Goal: Information Seeking & Learning: Learn about a topic

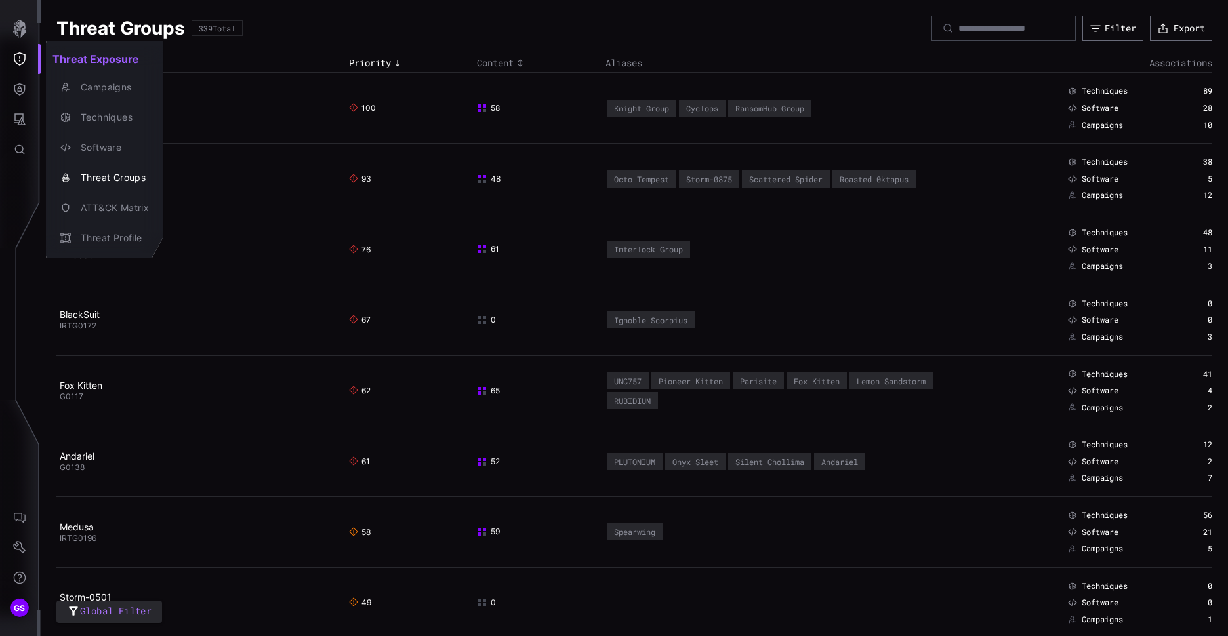
scroll to position [66, 0]
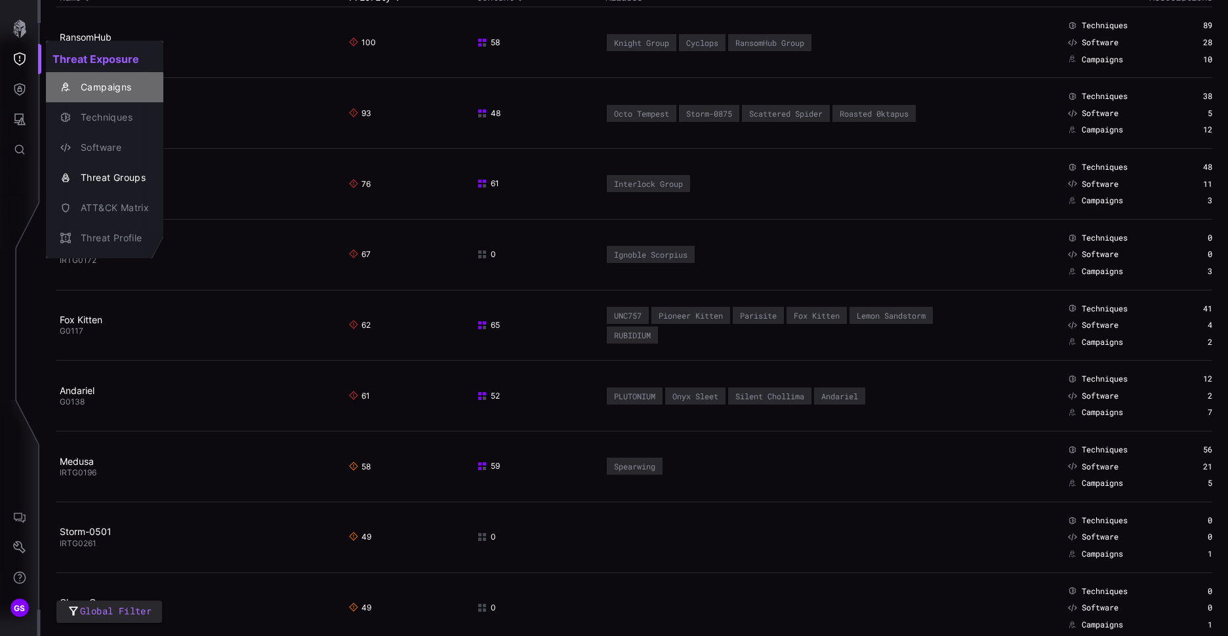
click at [123, 96] on div "Campaigns" at bounding box center [104, 87] width 107 height 18
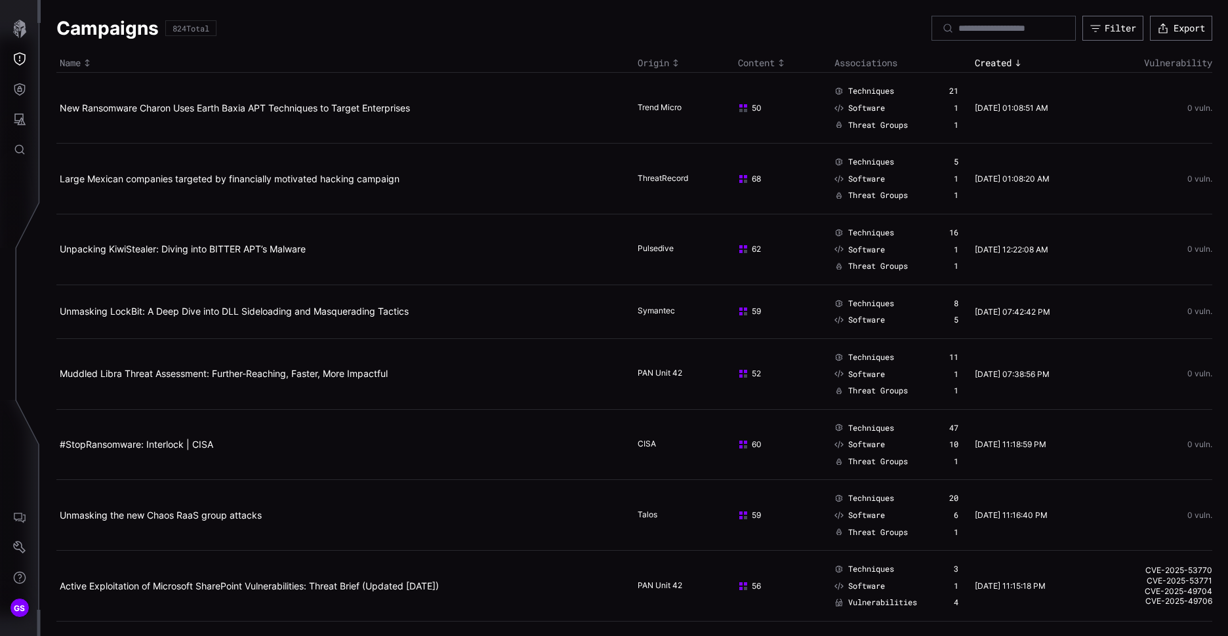
drag, startPoint x: 1190, startPoint y: 53, endPoint x: 1175, endPoint y: 131, distance: 79.5
click at [1183, 113] on td "0 vuln." at bounding box center [1152, 108] width 121 height 71
click at [1112, 26] on div "Filter" at bounding box center [1120, 28] width 31 height 12
click at [1160, 146] on td "0 vuln." at bounding box center [1152, 179] width 121 height 71
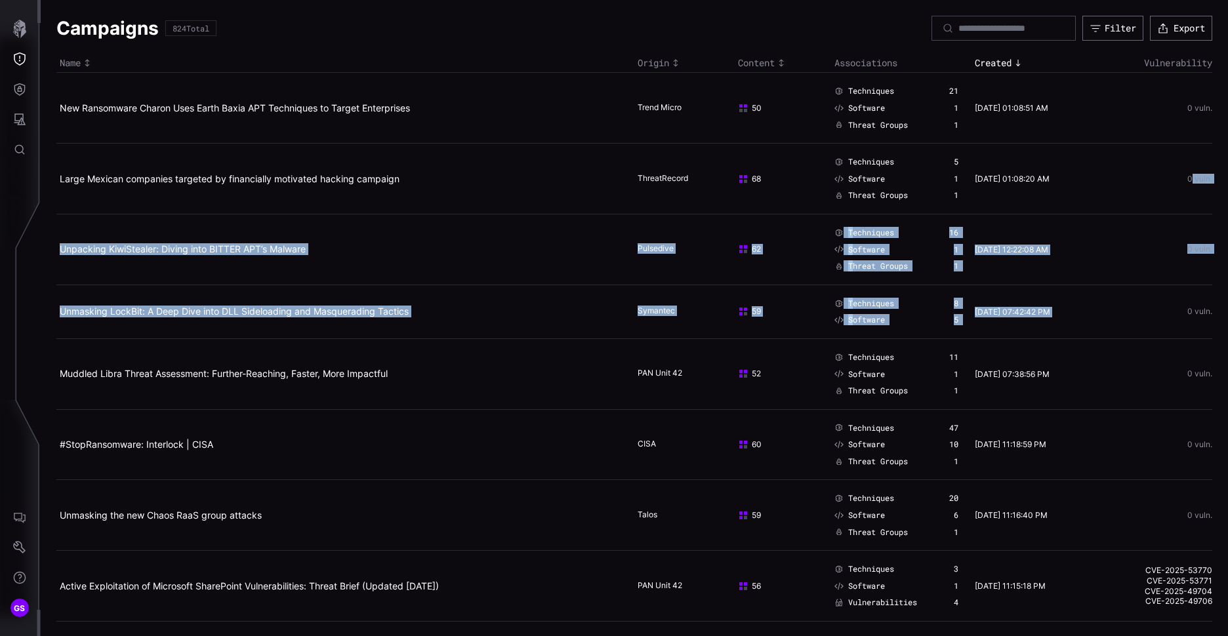
drag, startPoint x: 1183, startPoint y: 211, endPoint x: 1093, endPoint y: 312, distance: 135.2
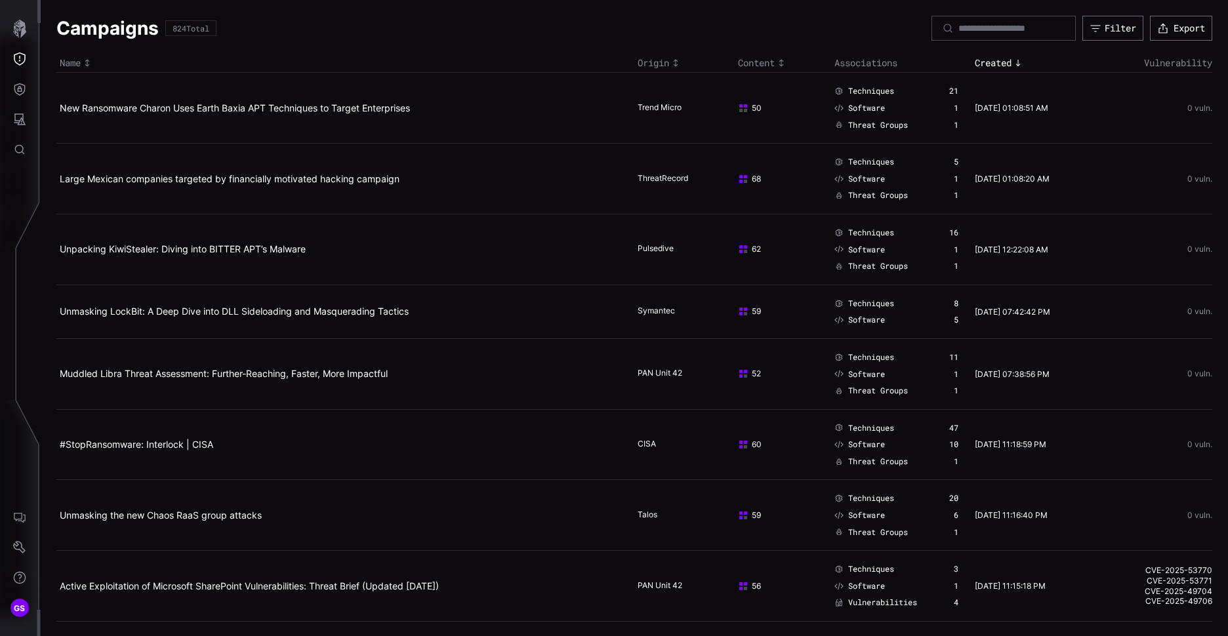
drag, startPoint x: 1093, startPoint y: 312, endPoint x: 1146, endPoint y: 386, distance: 91.2
click at [1146, 386] on td "0 vuln." at bounding box center [1152, 373] width 121 height 71
click at [9, 62] on button "Threat Exposure" at bounding box center [20, 59] width 38 height 30
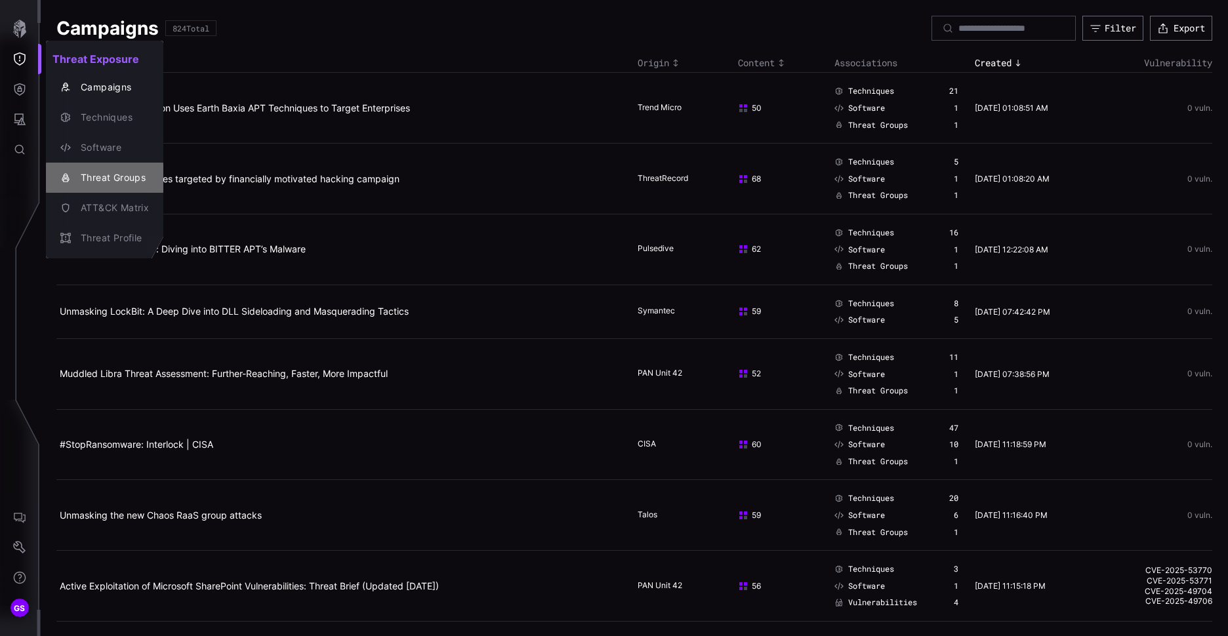
click at [98, 179] on div "Threat Groups" at bounding box center [111, 178] width 75 height 16
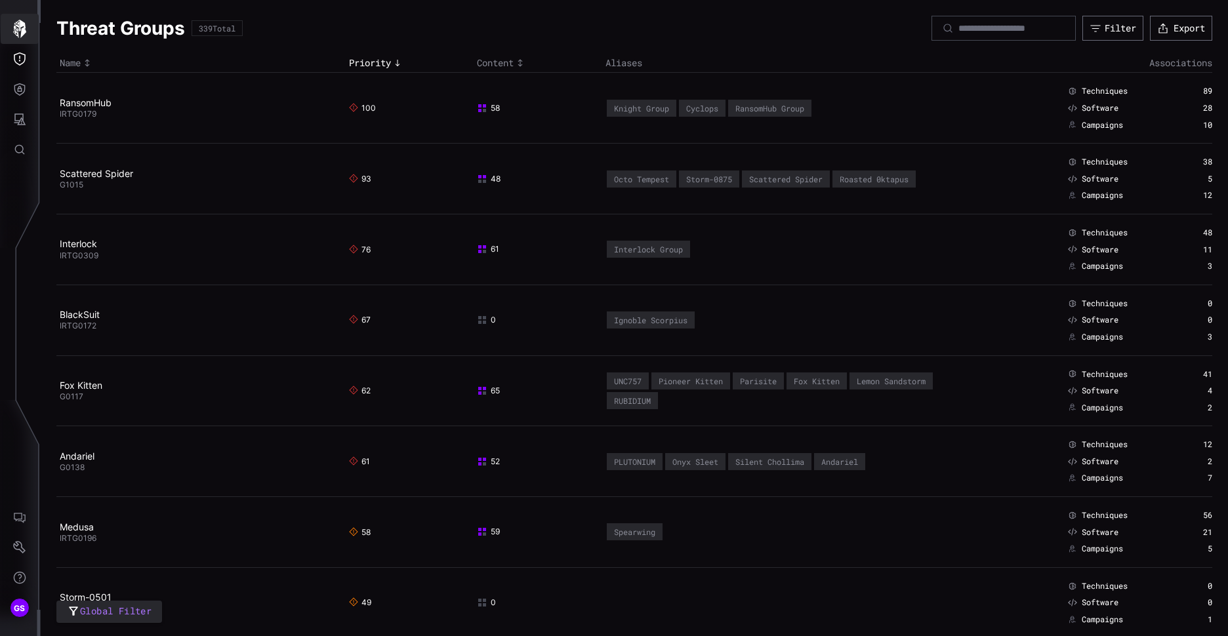
click at [22, 34] on icon "button" at bounding box center [19, 29] width 13 height 18
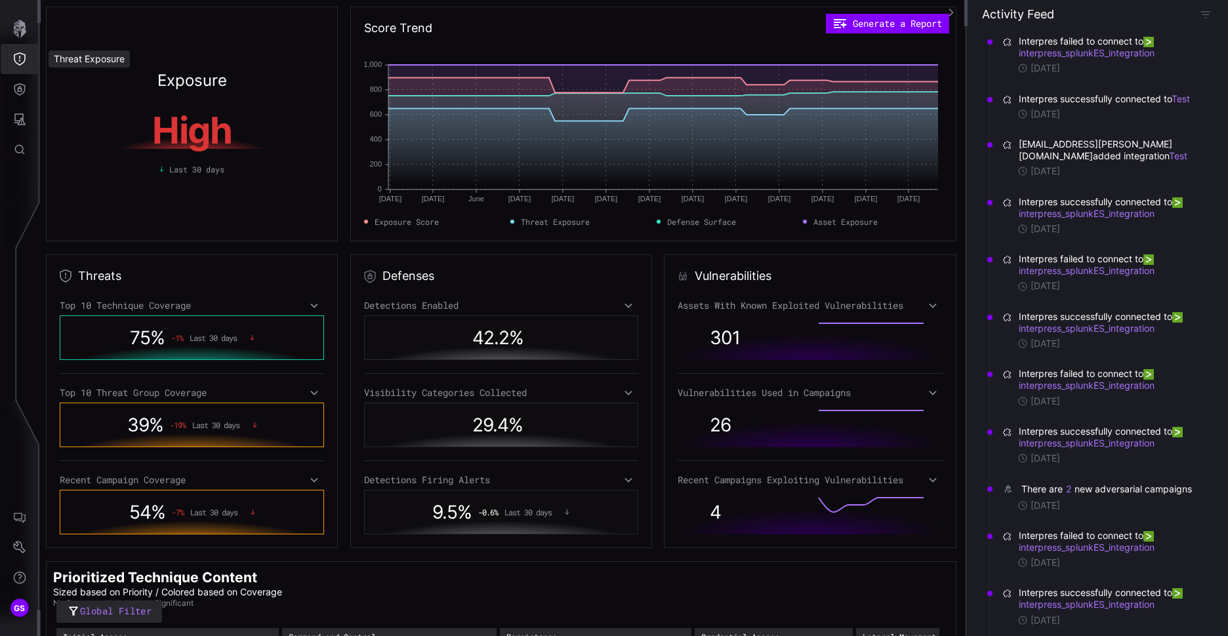
click at [28, 62] on button "Threat Exposure" at bounding box center [20, 59] width 38 height 30
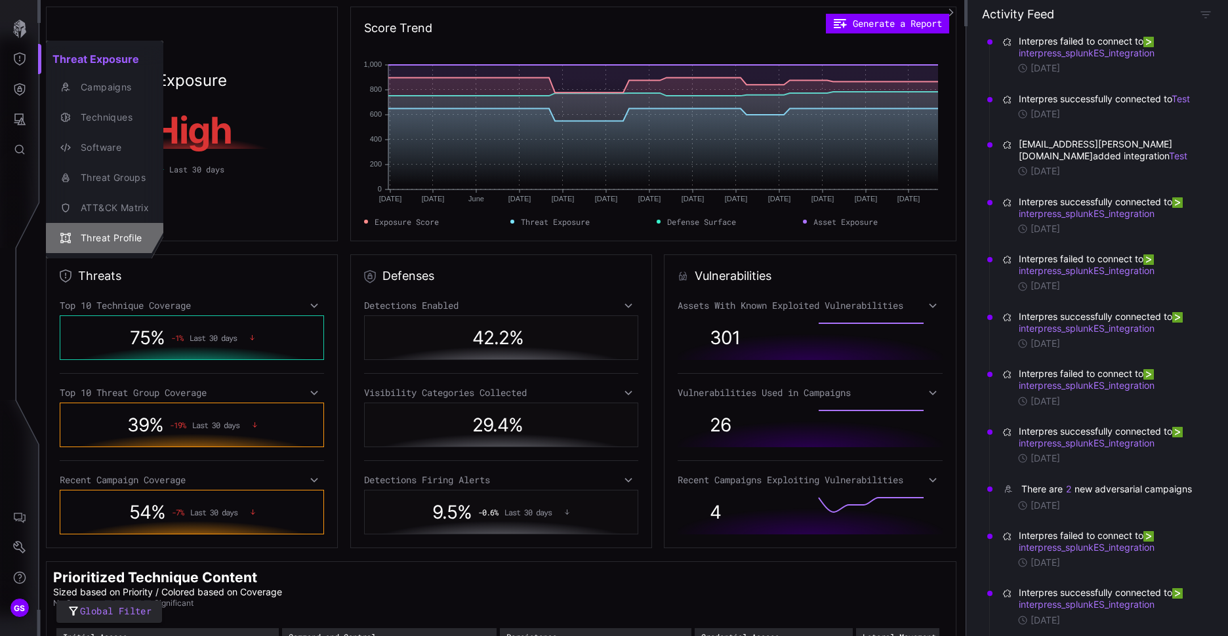
click at [112, 241] on div "Threat Profile" at bounding box center [111, 238] width 75 height 16
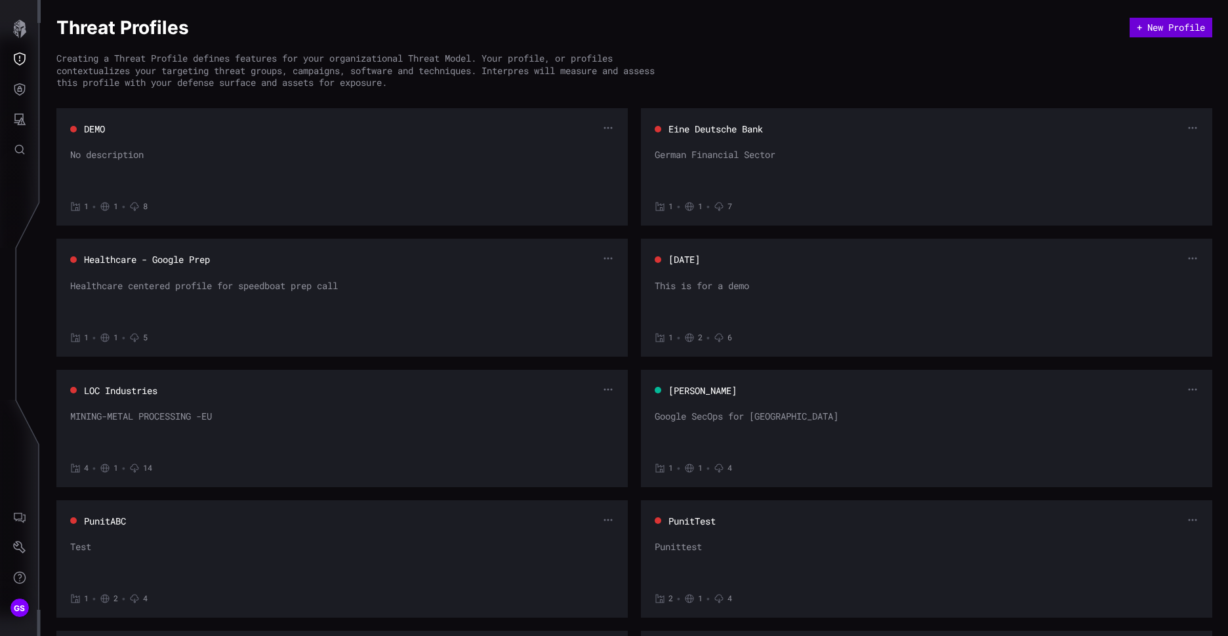
click at [1173, 28] on button "+ New Profile" at bounding box center [1171, 28] width 83 height 20
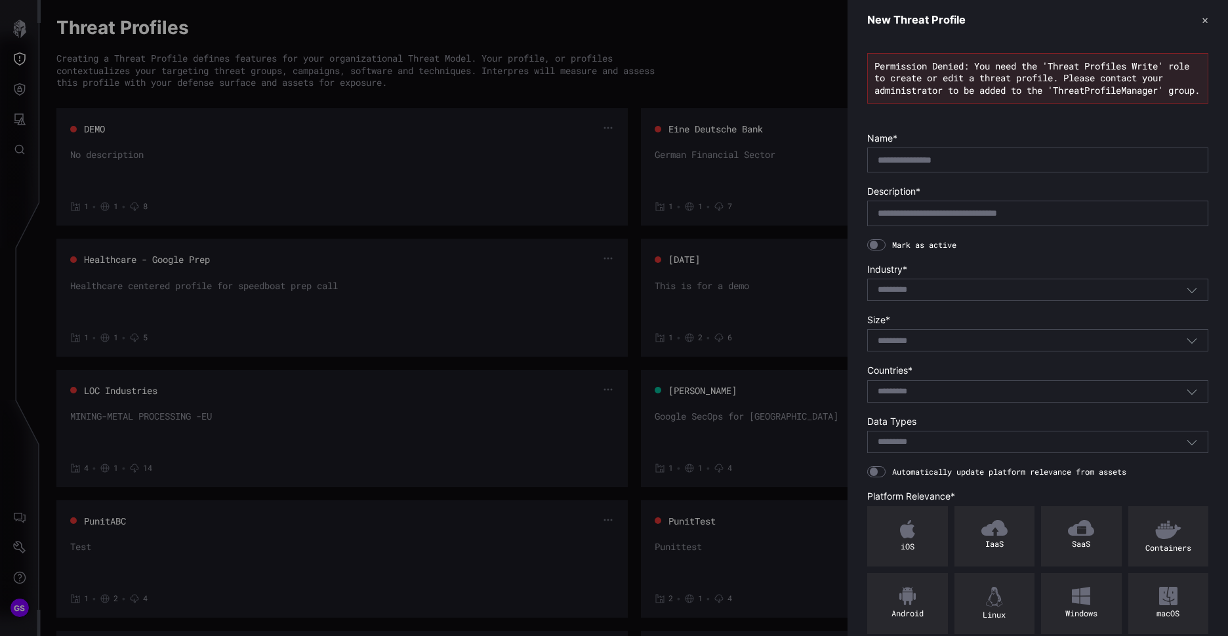
click at [887, 448] on input at bounding box center [901, 442] width 47 height 11
click at [1200, 20] on header "New Threat Profile ✕" at bounding box center [1038, 20] width 380 height 40
click at [1202, 20] on button "✕" at bounding box center [1205, 20] width 7 height 14
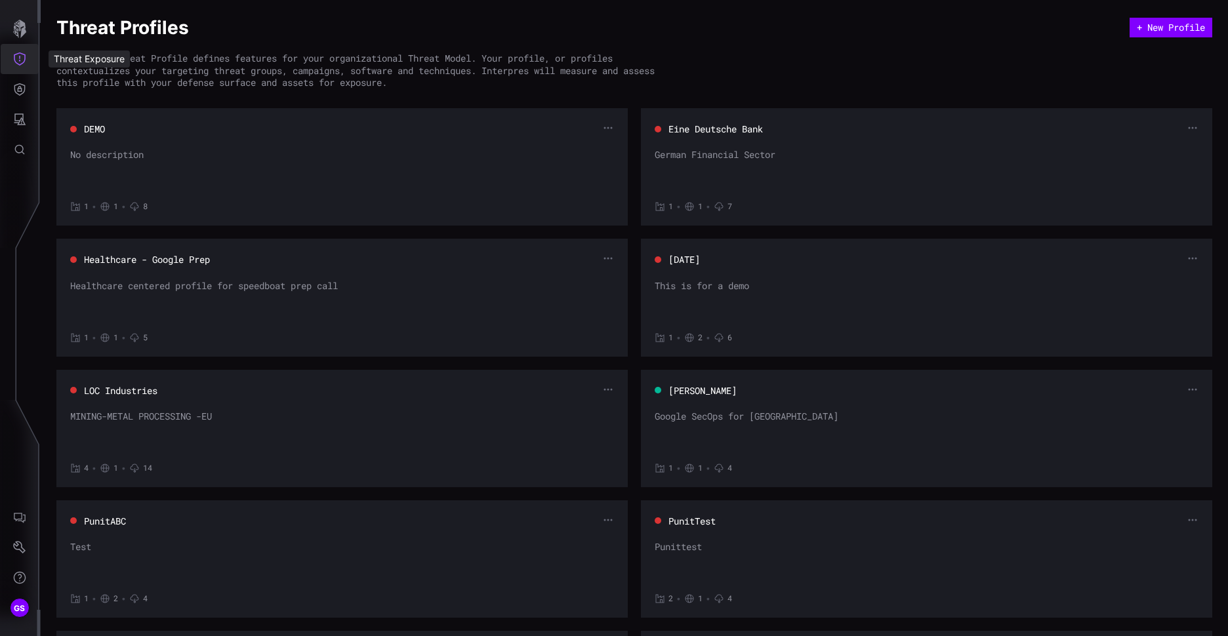
click at [30, 58] on button "Threat Exposure" at bounding box center [20, 59] width 38 height 30
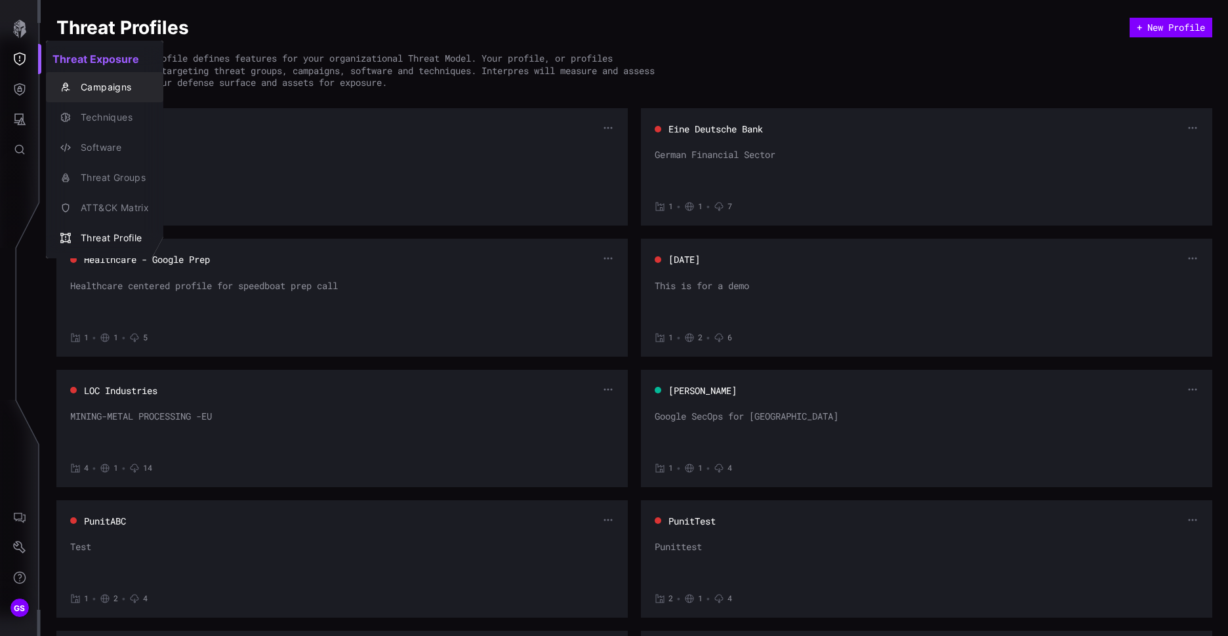
click at [104, 87] on div "Campaigns" at bounding box center [111, 87] width 75 height 16
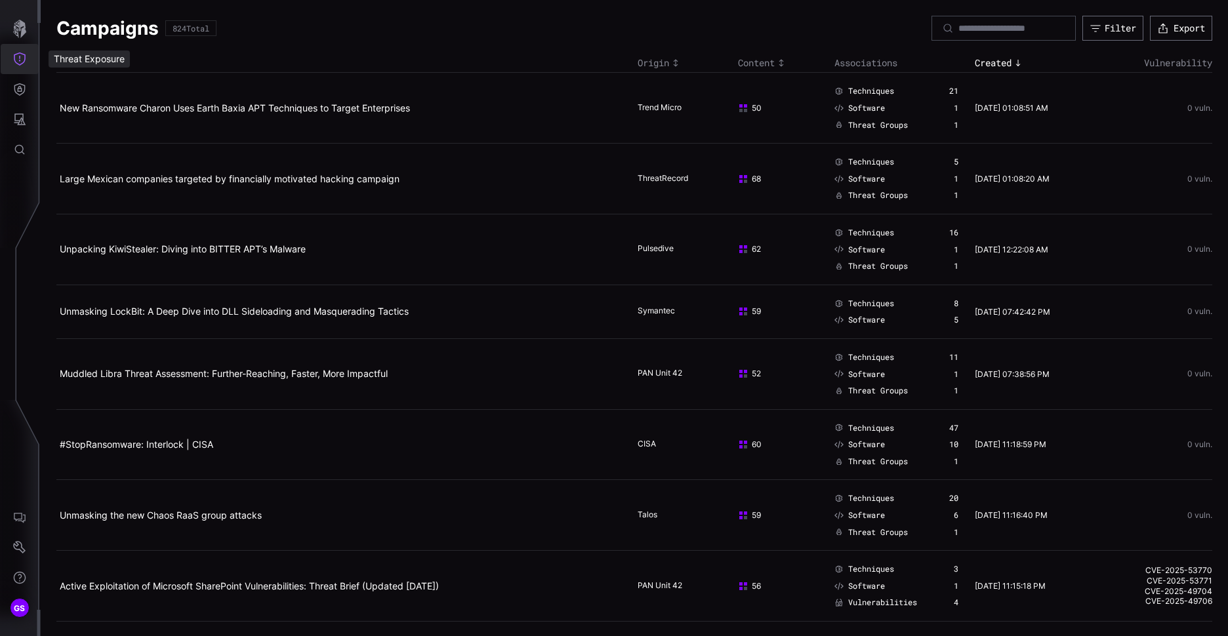
click at [25, 52] on icon "Threat Exposure" at bounding box center [19, 58] width 13 height 13
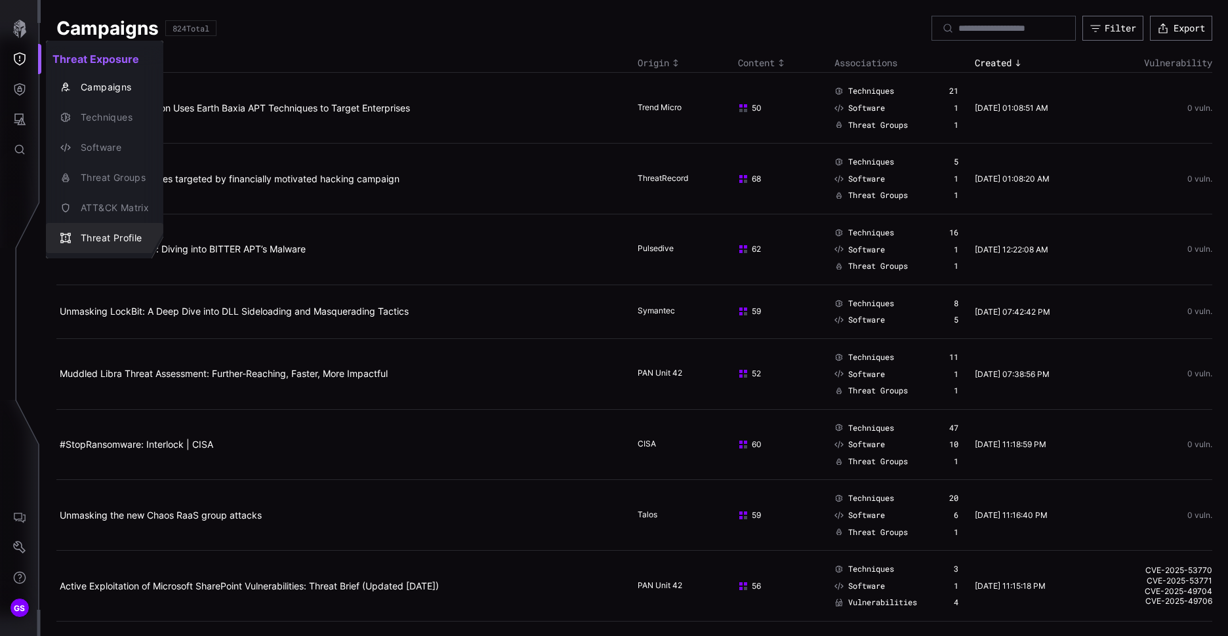
click at [124, 230] on div "Threat Profile" at bounding box center [111, 238] width 75 height 16
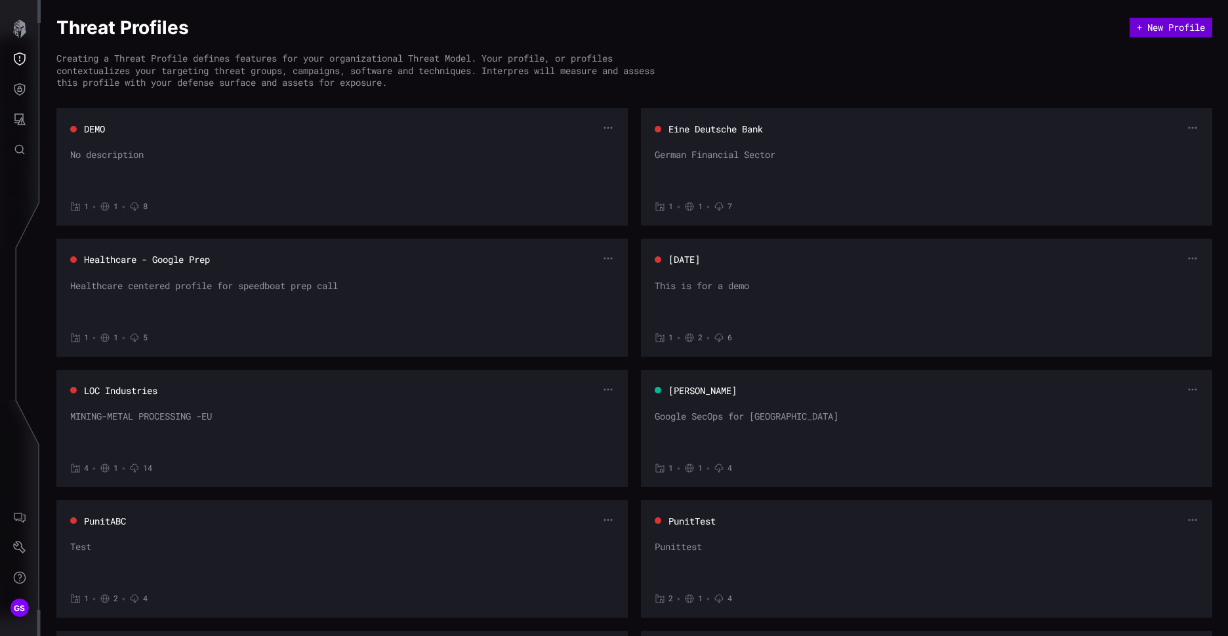
click at [1168, 28] on button "+ New Profile" at bounding box center [1171, 28] width 83 height 20
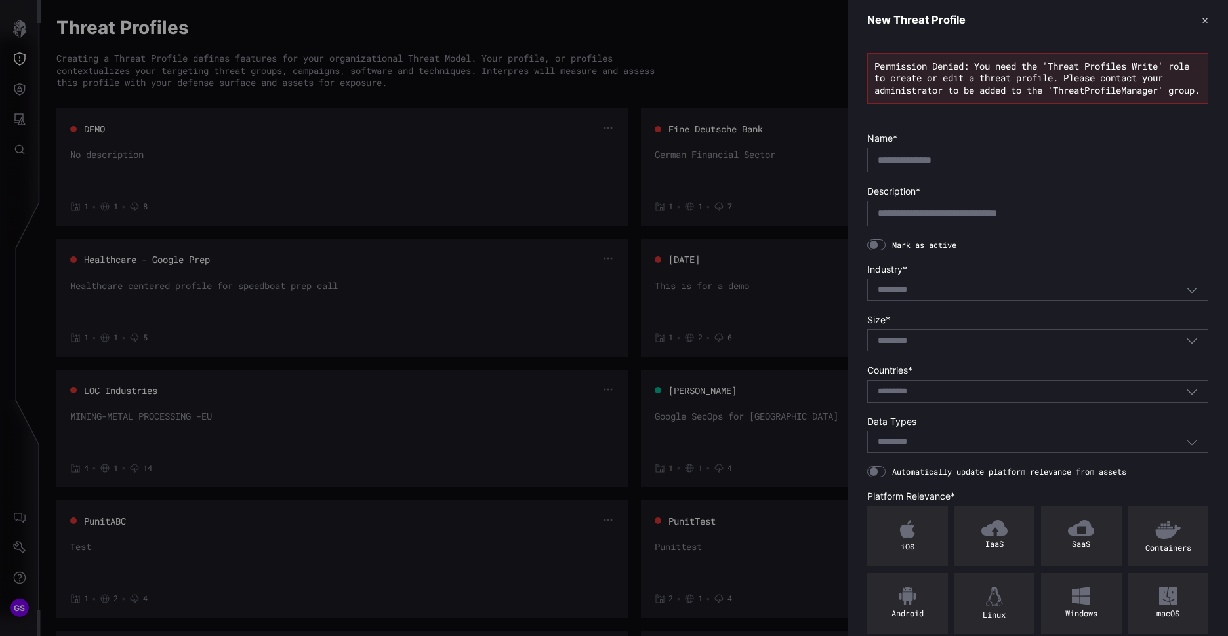
click at [1202, 26] on button "✕" at bounding box center [1205, 20] width 7 height 14
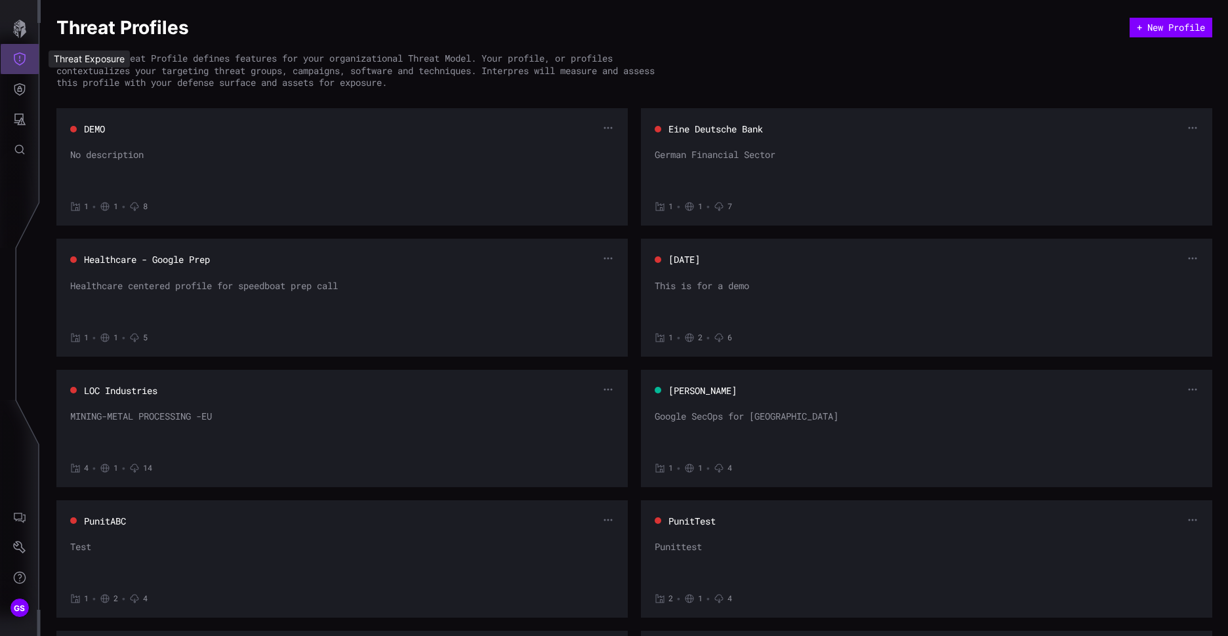
click at [12, 58] on button "Threat Exposure" at bounding box center [20, 59] width 38 height 30
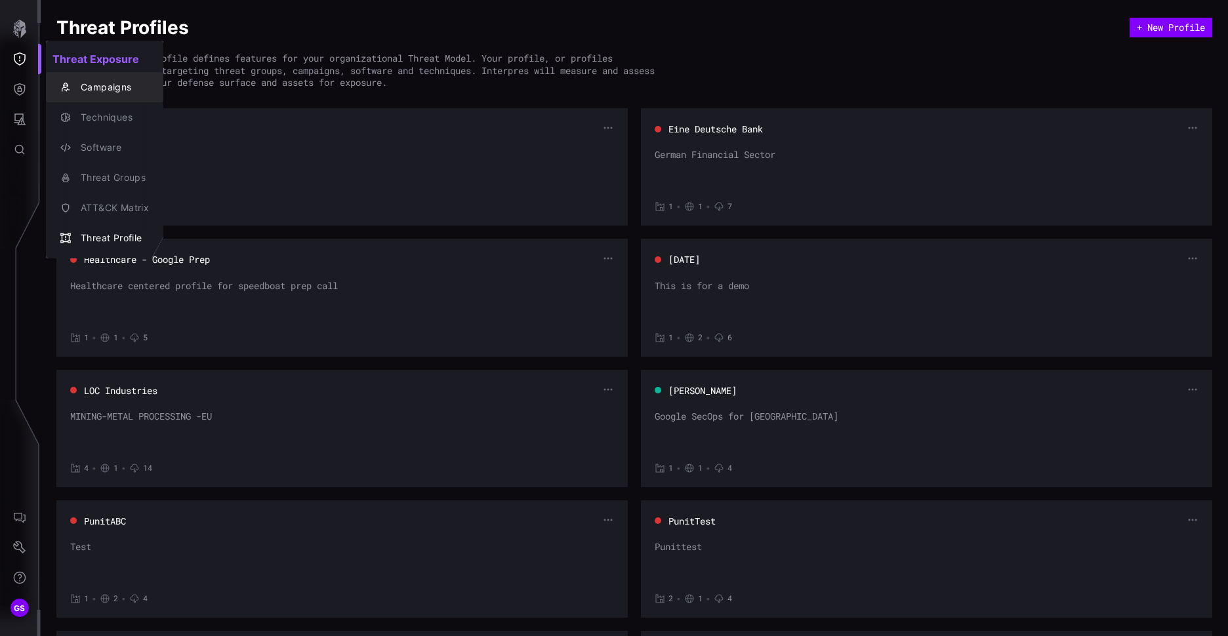
click at [107, 83] on div "Campaigns" at bounding box center [111, 87] width 75 height 16
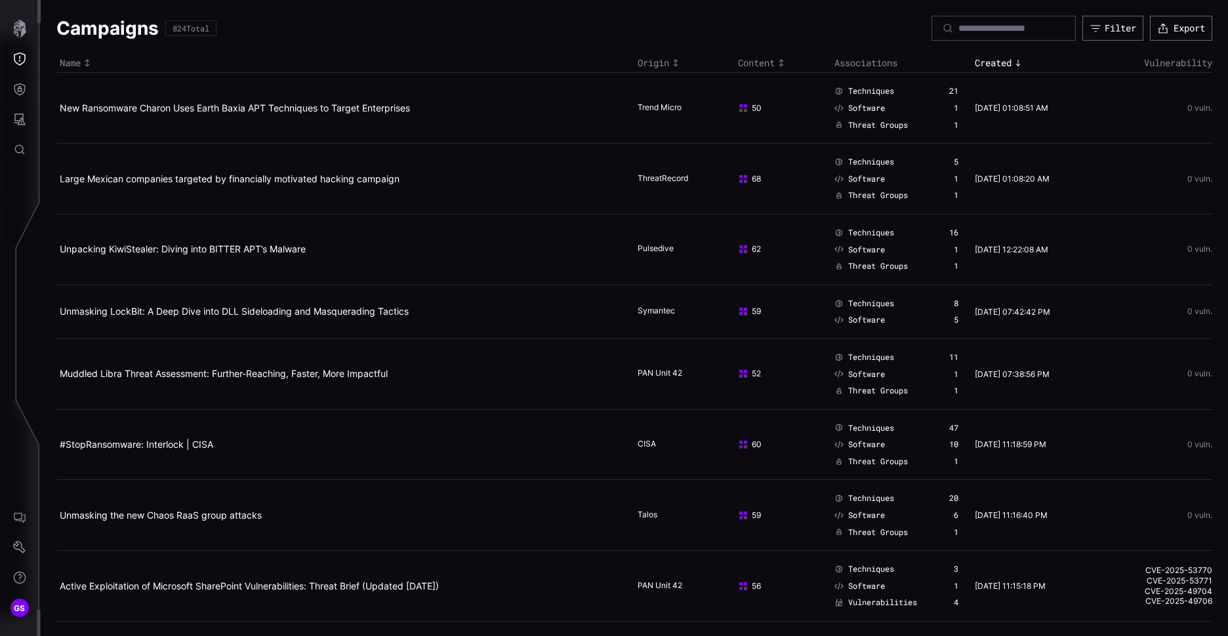
click at [865, 89] on span "Techniques" at bounding box center [871, 91] width 46 height 10
click at [867, 91] on span "Techniques" at bounding box center [871, 91] width 46 height 10
click at [862, 91] on span "Techniques" at bounding box center [871, 91] width 46 height 10
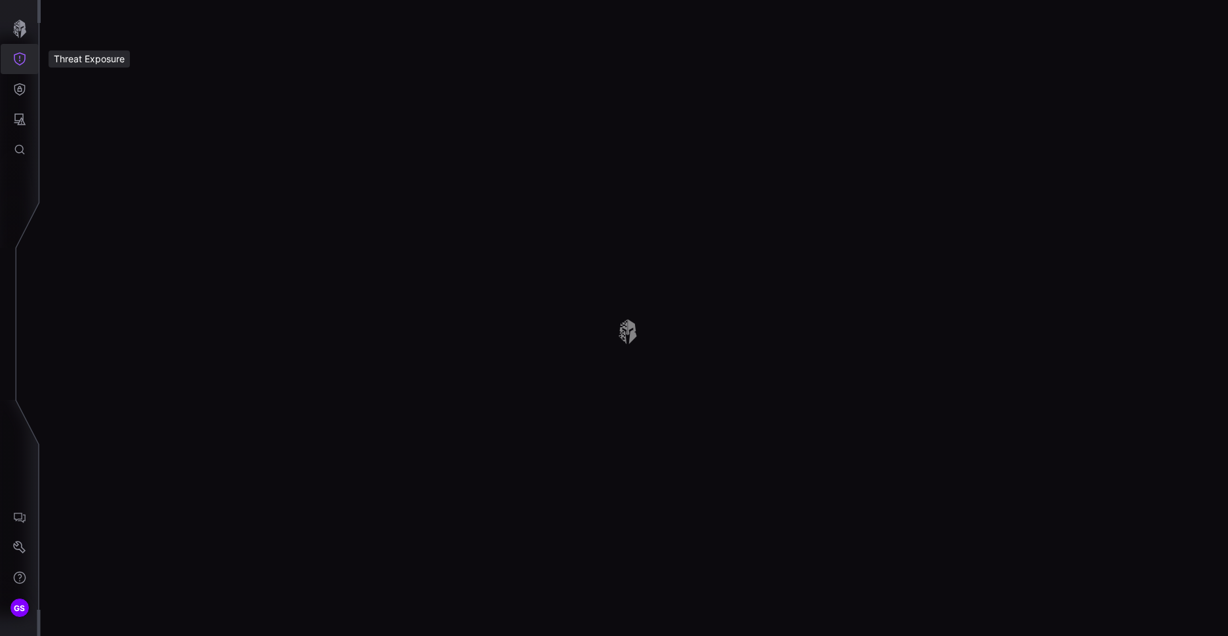
click at [18, 60] on icon "Threat Exposure" at bounding box center [19, 58] width 13 height 13
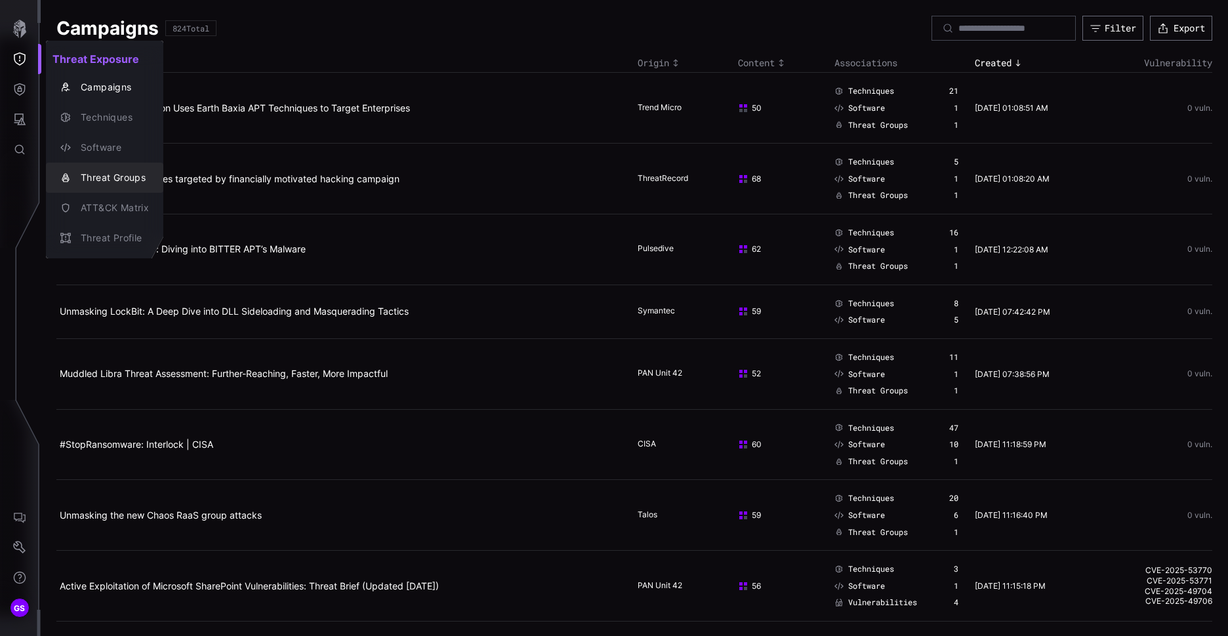
click at [106, 184] on div "Threat Groups" at bounding box center [111, 178] width 75 height 16
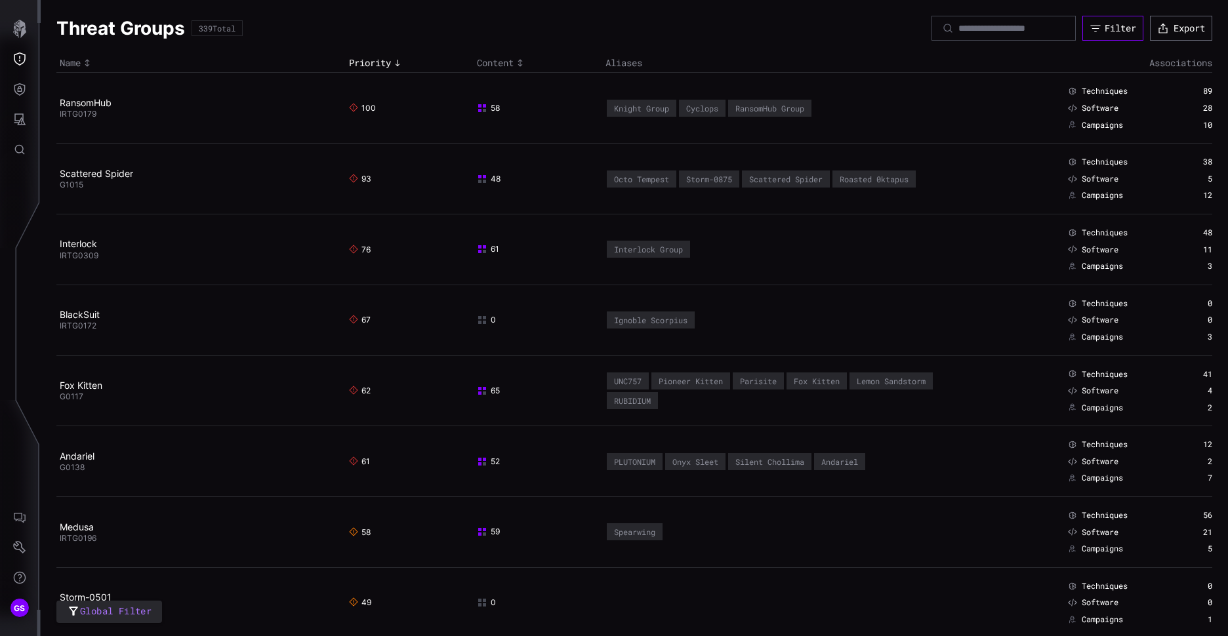
click at [1113, 25] on div "Filter" at bounding box center [1120, 28] width 31 height 12
click at [21, 117] on icon "Attack Surface" at bounding box center [19, 119] width 13 height 13
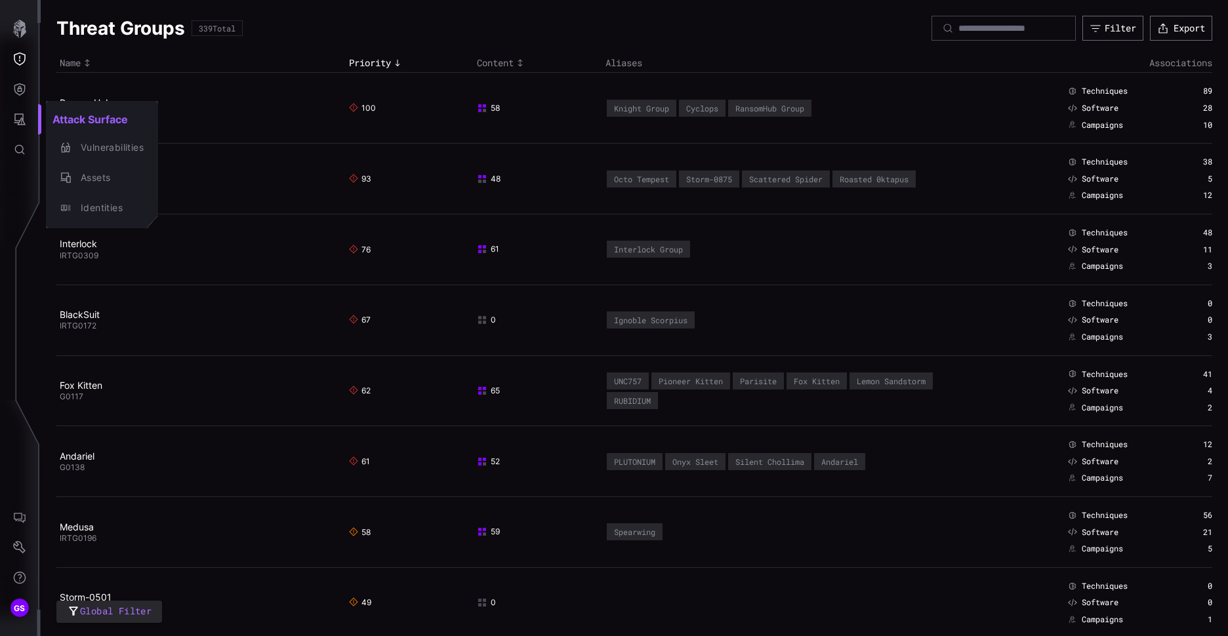
drag, startPoint x: 5, startPoint y: 22, endPoint x: 24, endPoint y: 28, distance: 19.7
click at [15, 25] on div at bounding box center [614, 318] width 1228 height 636
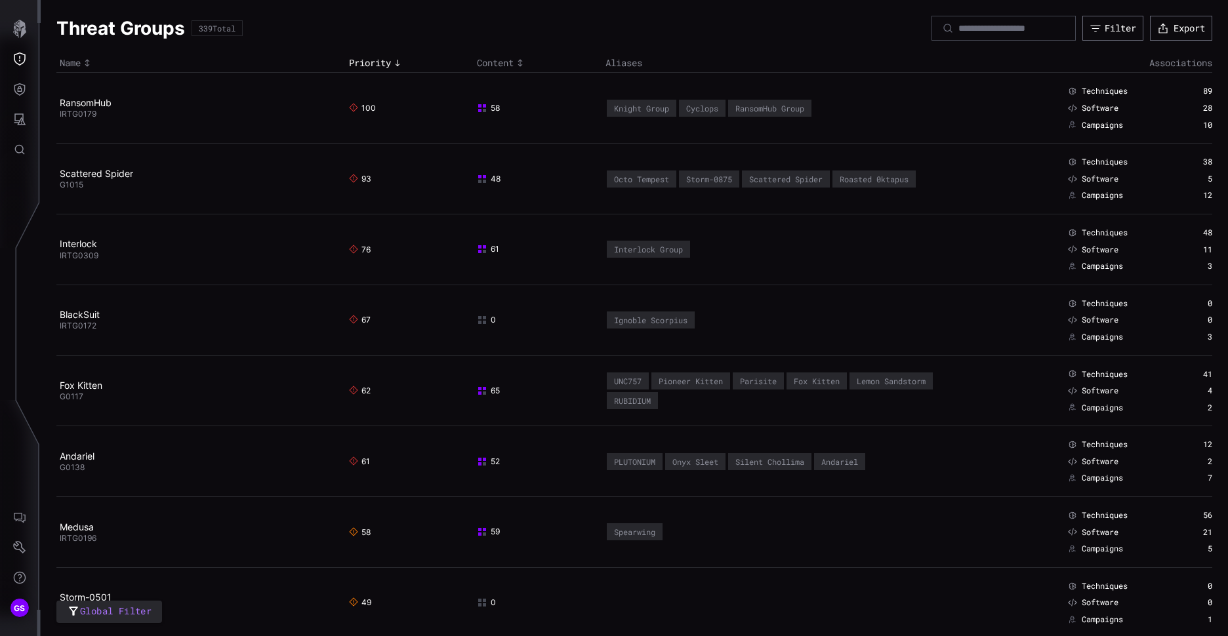
click at [24, 28] on div "Attack Surface Vulnerabilities Assets Identities" at bounding box center [616, 318] width 1223 height 636
click at [24, 35] on icon "button" at bounding box center [19, 29] width 18 height 18
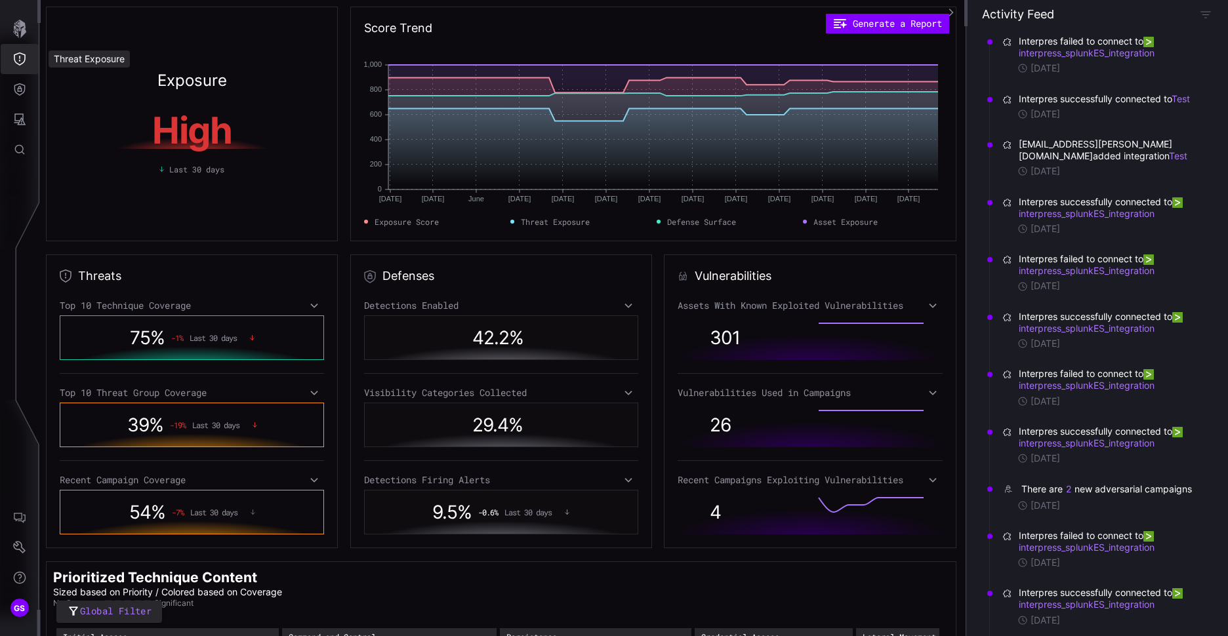
click at [10, 63] on button "Threat Exposure" at bounding box center [20, 59] width 38 height 30
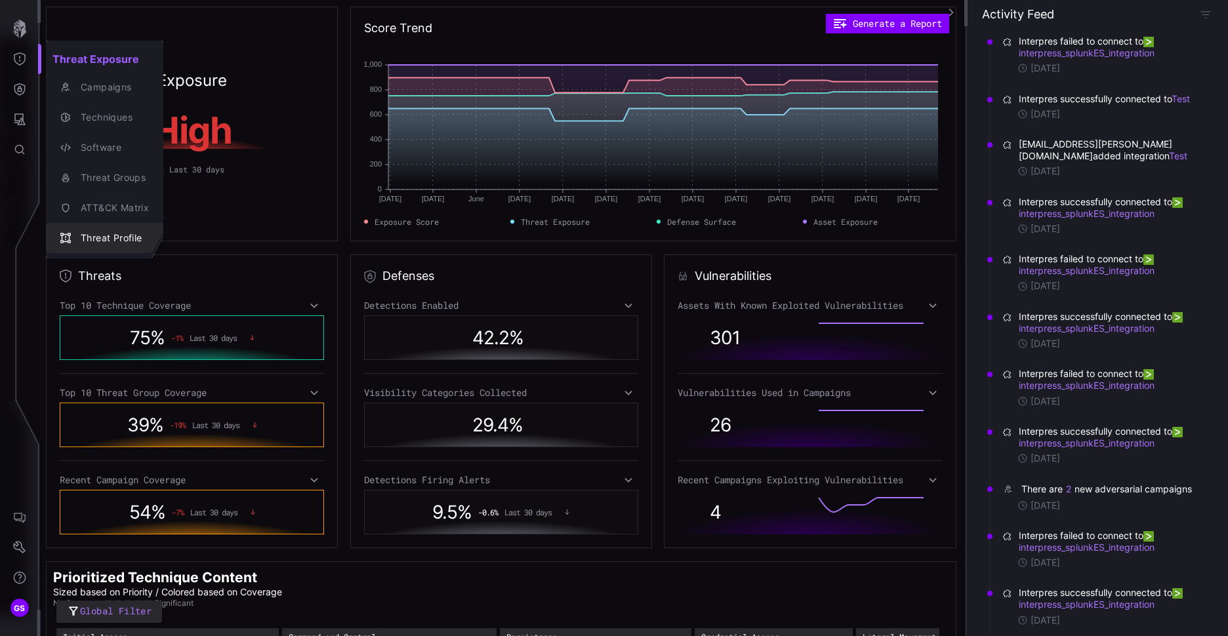
click at [115, 241] on div "Threat Profile" at bounding box center [111, 238] width 75 height 16
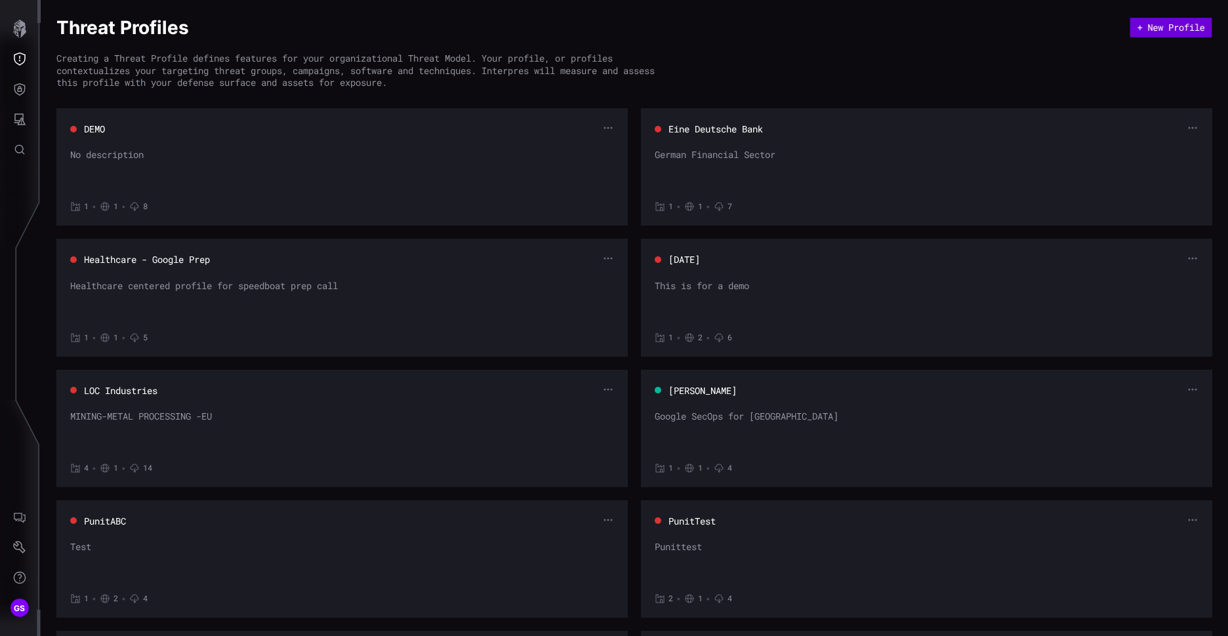
click at [1137, 30] on button "+ New Profile" at bounding box center [1171, 28] width 82 height 20
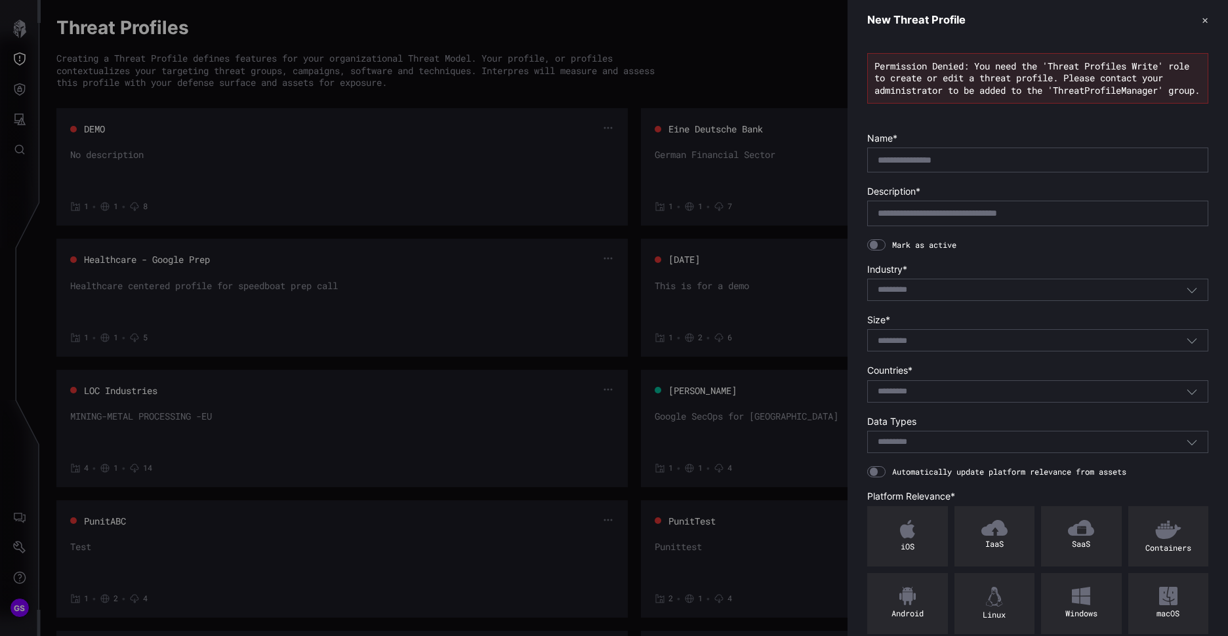
click at [1202, 20] on button "✕" at bounding box center [1205, 20] width 7 height 14
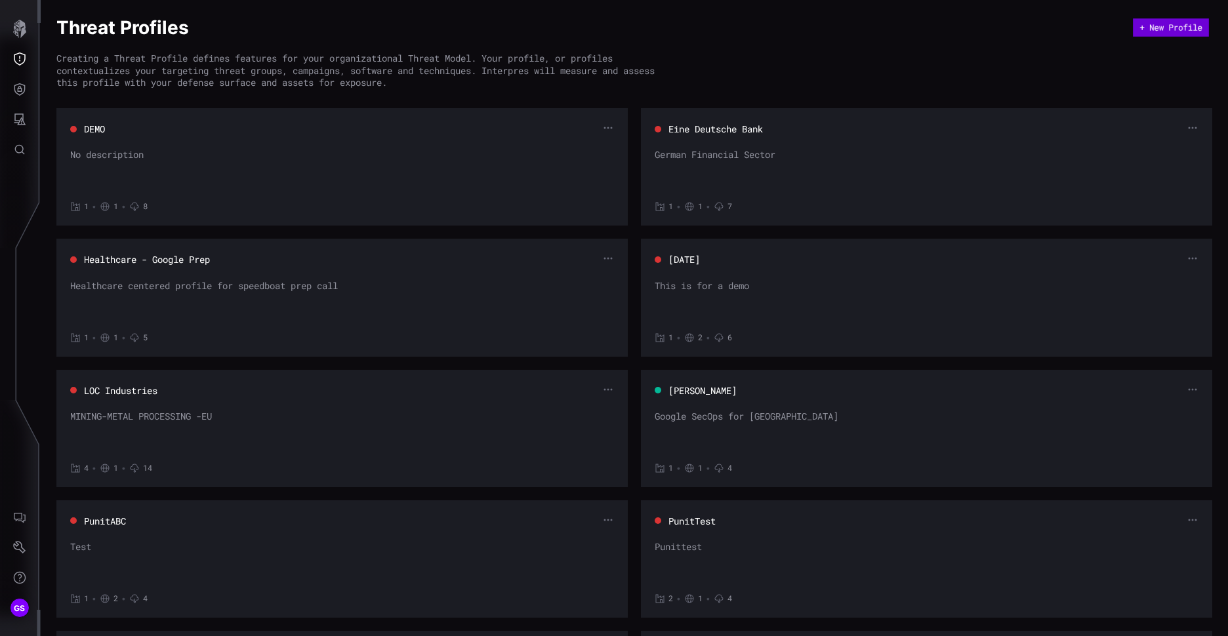
click at [1161, 33] on button "+ New Profile" at bounding box center [1171, 27] width 76 height 18
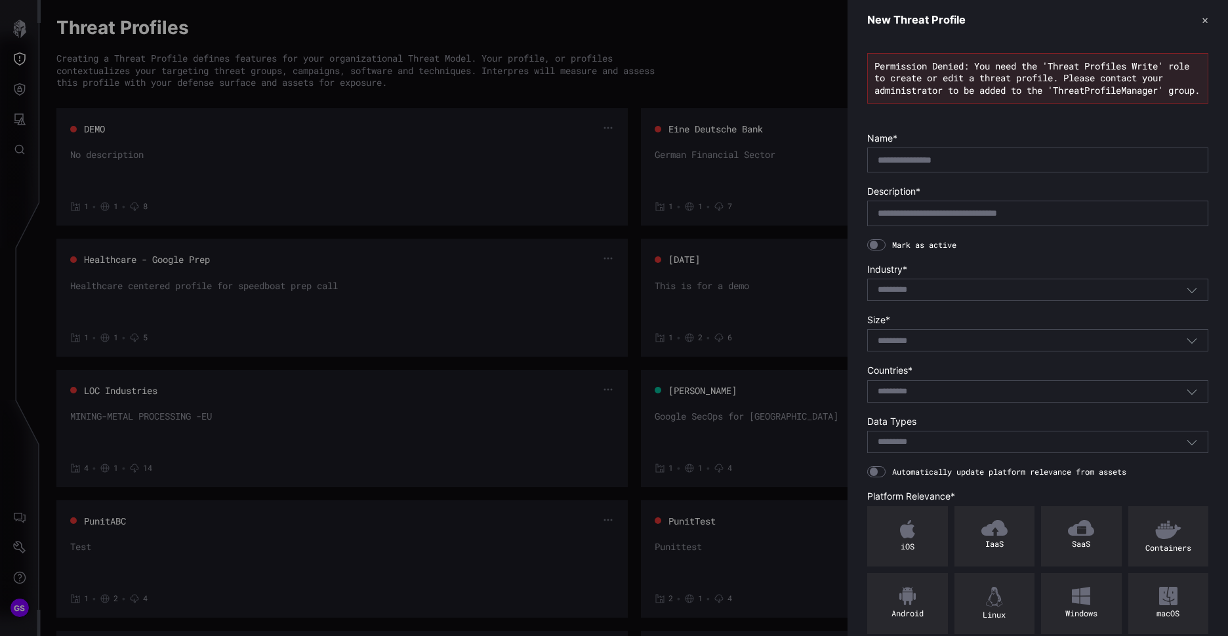
click at [1202, 24] on button "✕" at bounding box center [1205, 20] width 7 height 14
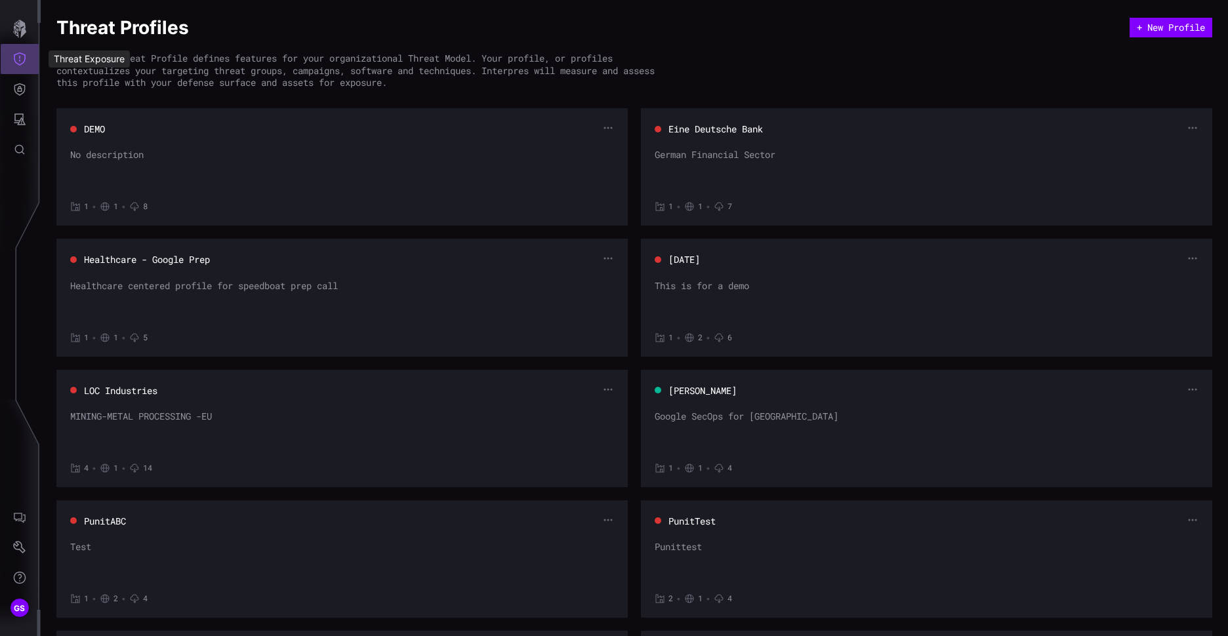
click at [19, 60] on icon "Threat Exposure" at bounding box center [19, 58] width 13 height 13
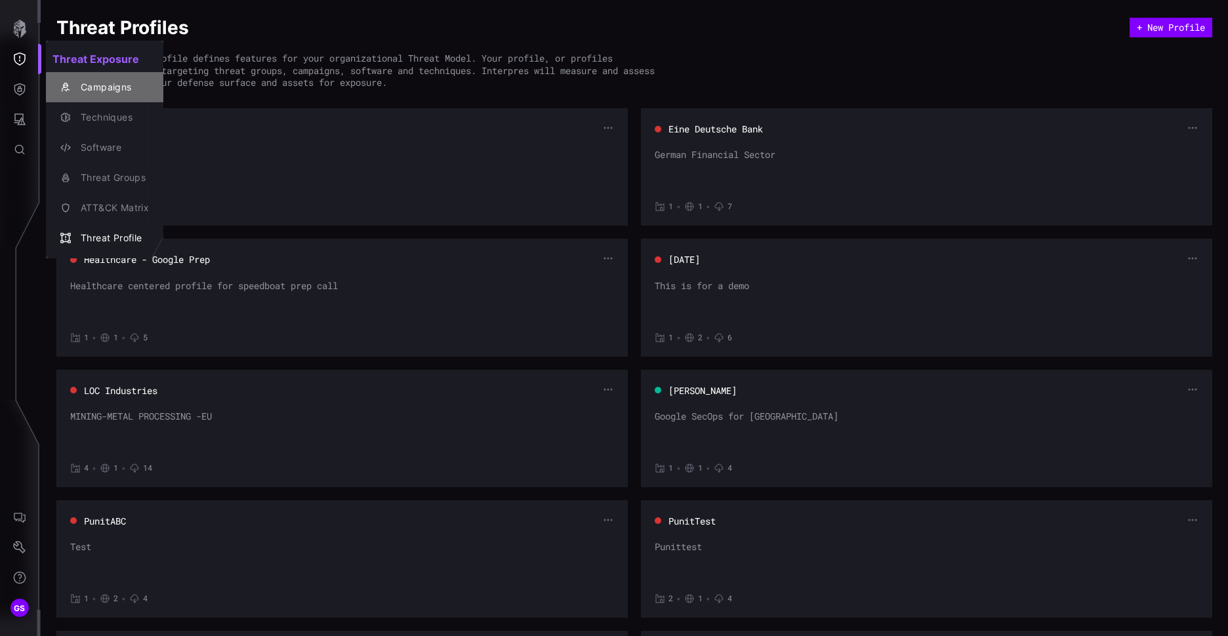
click at [99, 92] on div "Campaigns" at bounding box center [111, 87] width 75 height 16
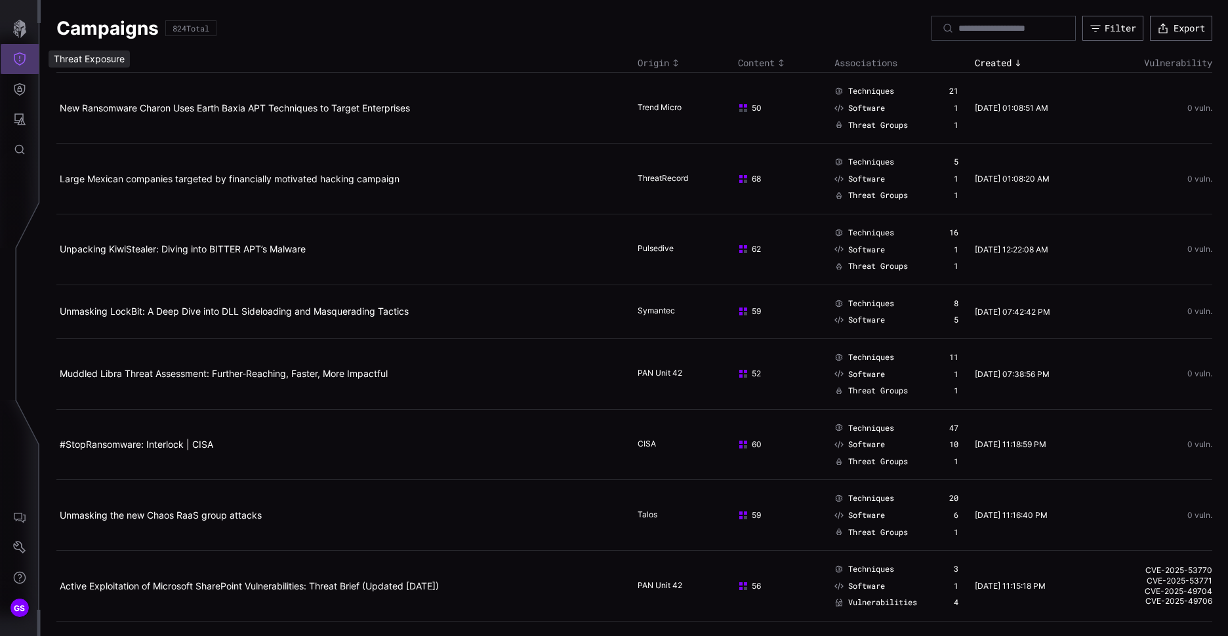
click at [25, 66] on button "Threat Exposure" at bounding box center [20, 59] width 38 height 30
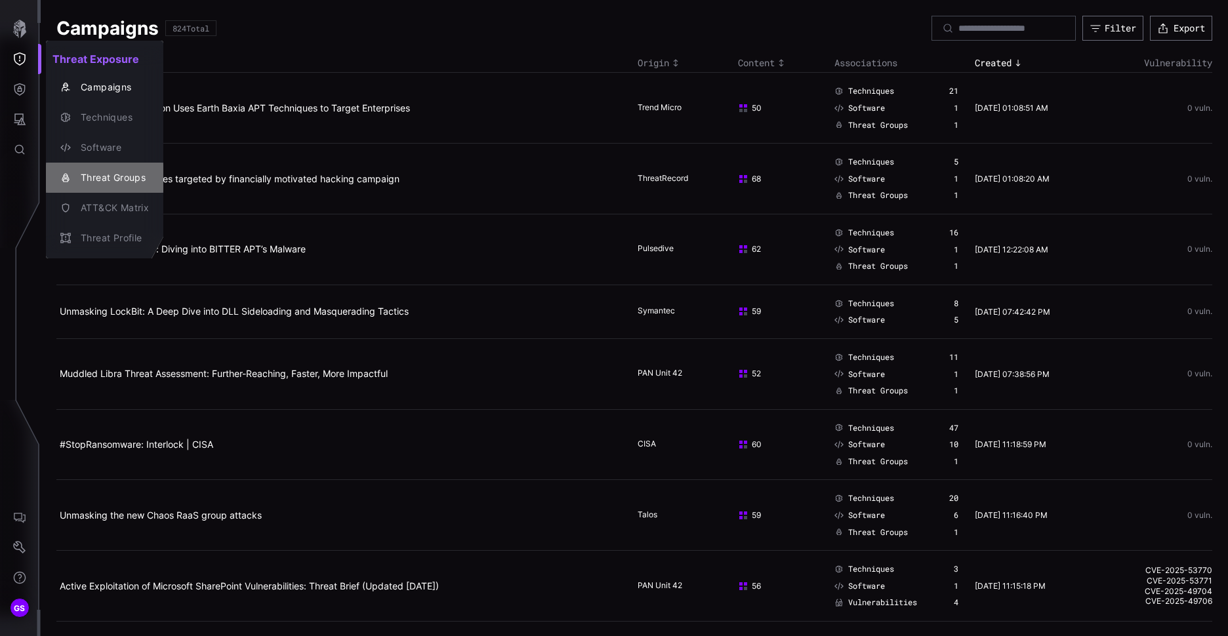
click at [124, 185] on div "Threat Groups" at bounding box center [111, 178] width 75 height 16
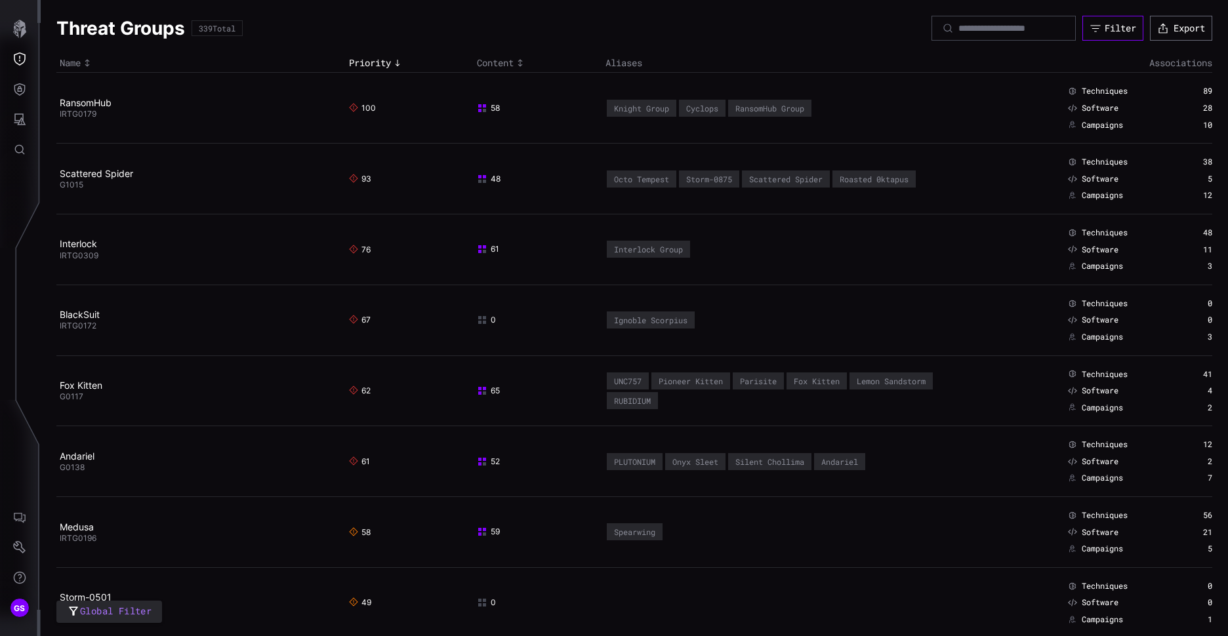
click at [1115, 30] on div "Filter" at bounding box center [1120, 28] width 31 height 12
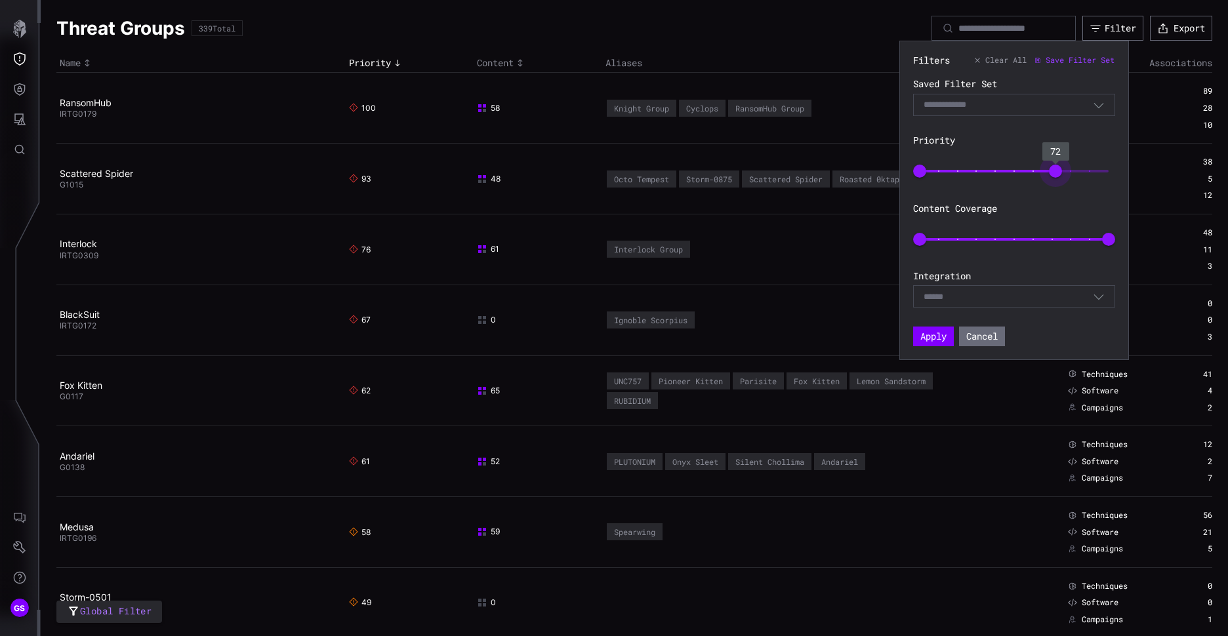
type input "***"
drag, startPoint x: 1110, startPoint y: 176, endPoint x: 1103, endPoint y: 178, distance: 6.8
click at [1115, 174] on span "100" at bounding box center [1108, 171] width 13 height 13
drag, startPoint x: 1105, startPoint y: 236, endPoint x: 996, endPoint y: 246, distance: 110.0
click at [996, 246] on span "40" at bounding box center [995, 239] width 13 height 13
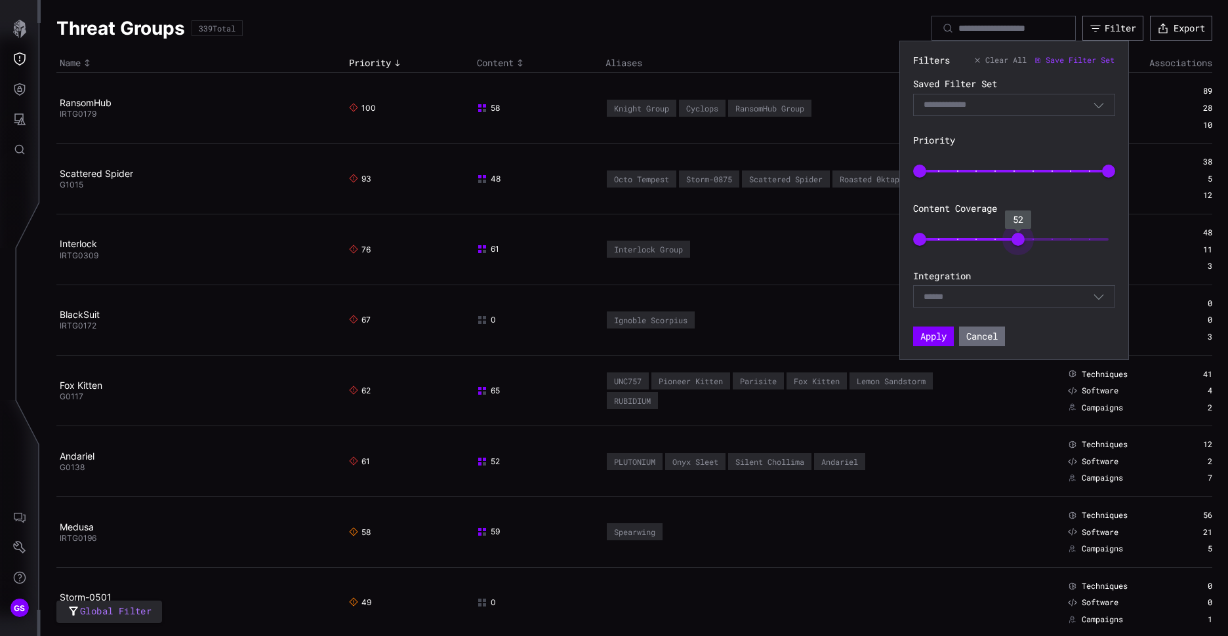
type input "**"
drag, startPoint x: 992, startPoint y: 237, endPoint x: 1015, endPoint y: 234, distance: 23.2
click at [1015, 234] on span "50" at bounding box center [1014, 239] width 13 height 13
click at [956, 301] on div "Select" at bounding box center [1008, 297] width 169 height 12
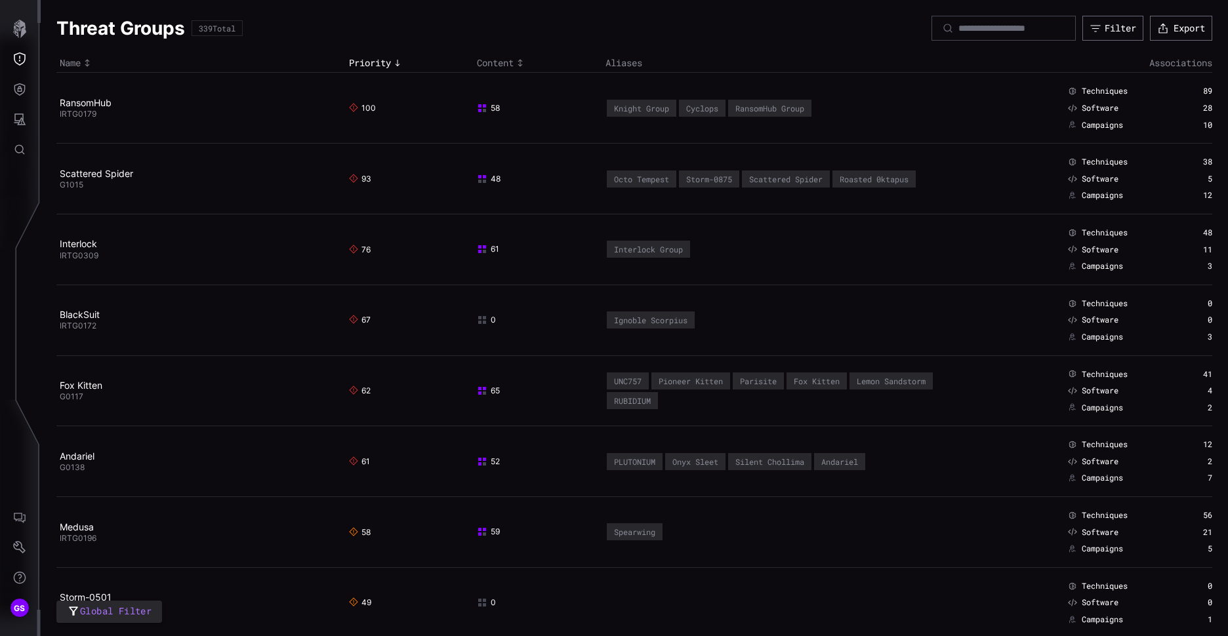
click at [1168, 326] on div "Techniques 0 Software 0 Campaigns 3" at bounding box center [1140, 320] width 144 height 44
click at [1118, 30] on div "Filter" at bounding box center [1120, 28] width 31 height 12
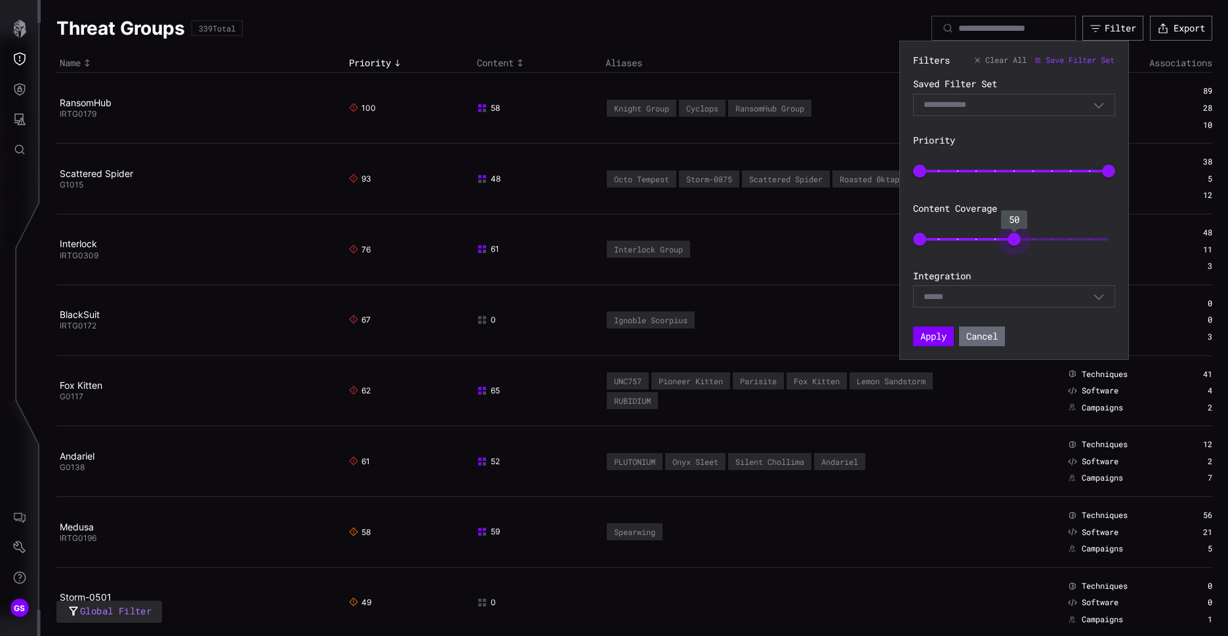
drag, startPoint x: 1111, startPoint y: 239, endPoint x: 1014, endPoint y: 251, distance: 97.1
click at [1014, 246] on span "50" at bounding box center [1014, 239] width 13 height 13
type input "**"
drag, startPoint x: 1010, startPoint y: 235, endPoint x: 976, endPoint y: 244, distance: 35.3
click at [976, 244] on span "30" at bounding box center [976, 239] width 13 height 13
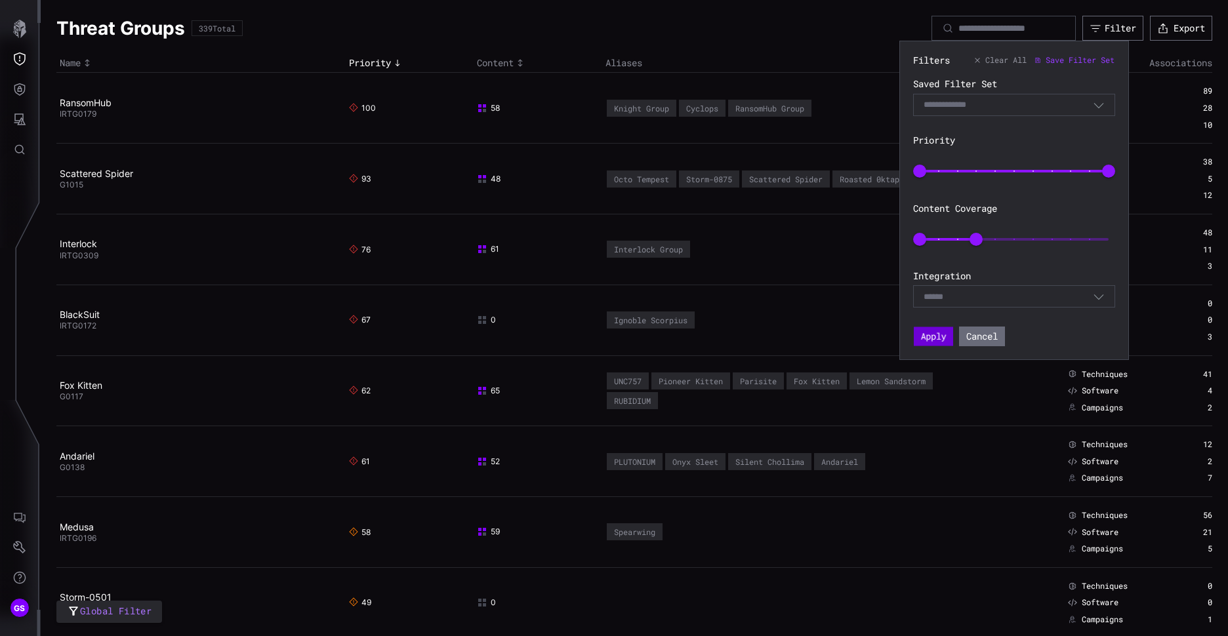
click at [933, 335] on button "Apply" at bounding box center [933, 336] width 39 height 19
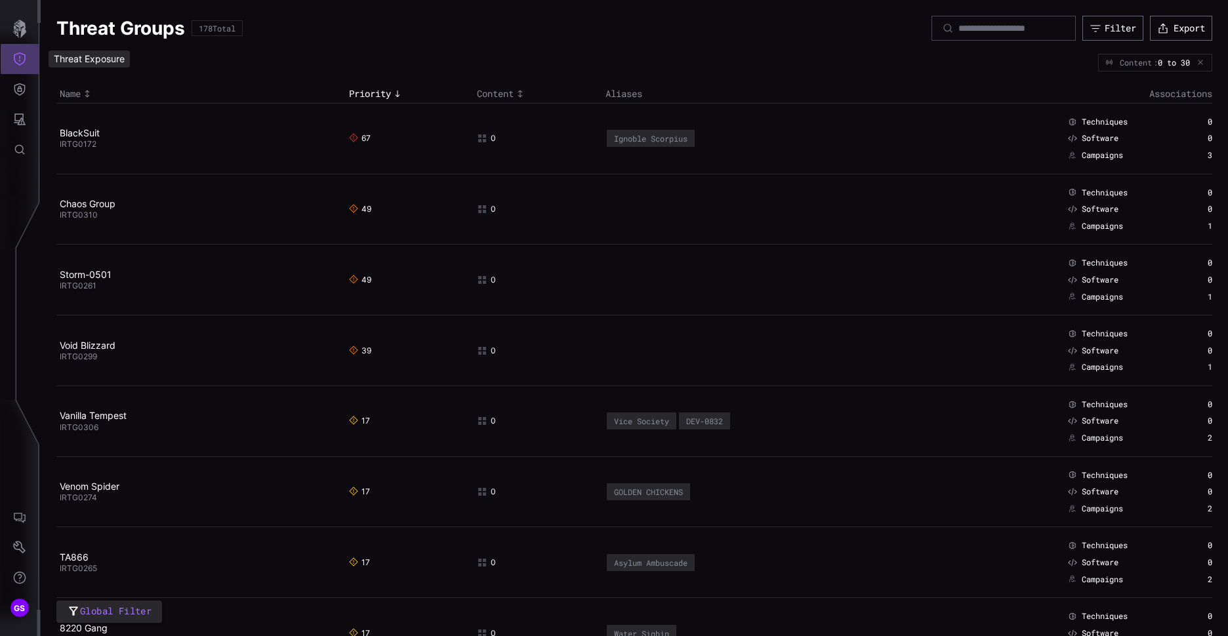
click at [28, 57] on button "Threat Exposure" at bounding box center [20, 59] width 38 height 30
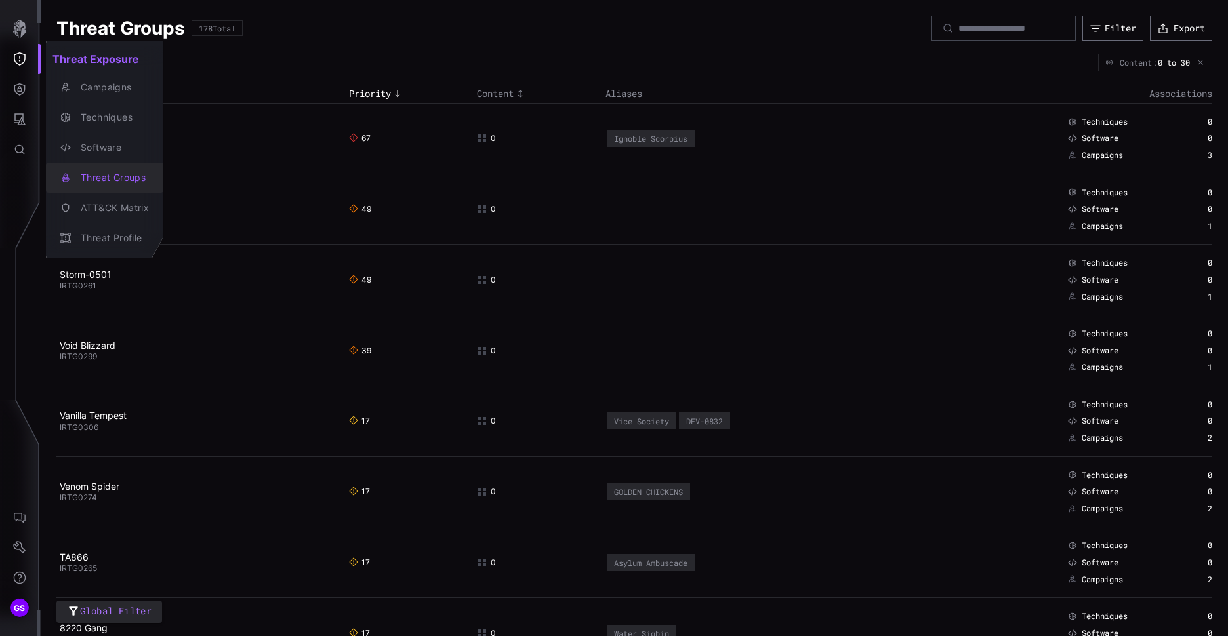
click at [114, 175] on div "Threat Groups" at bounding box center [111, 178] width 75 height 16
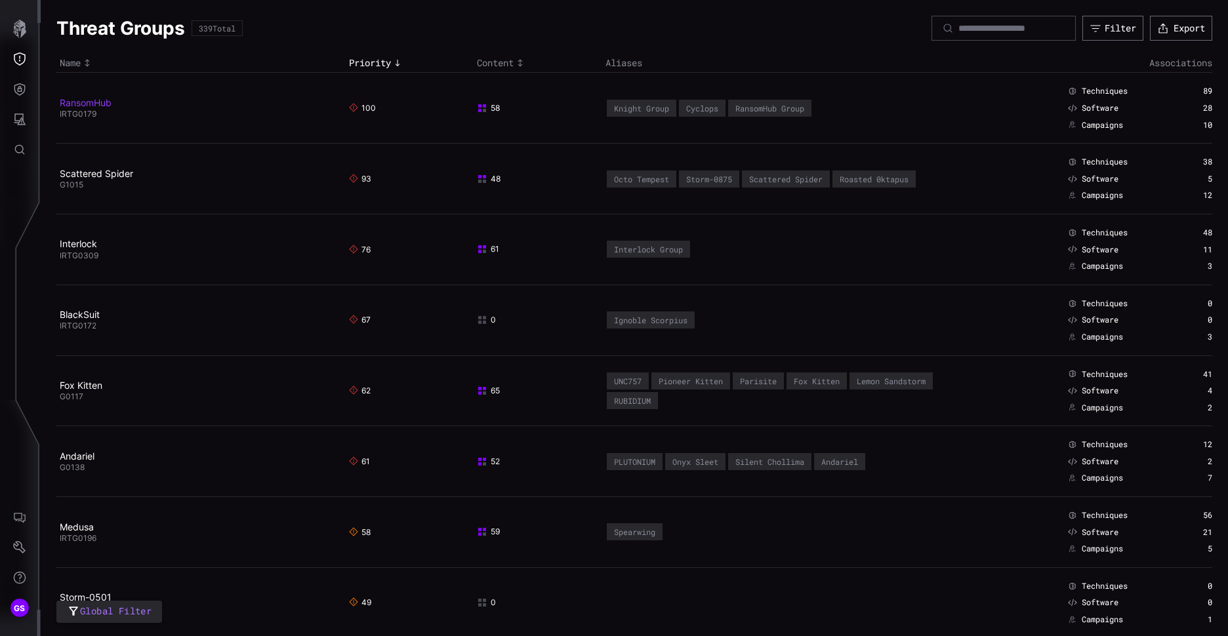
click at [92, 103] on link "RansomHub" at bounding box center [86, 102] width 52 height 11
